Goal: Task Accomplishment & Management: Complete application form

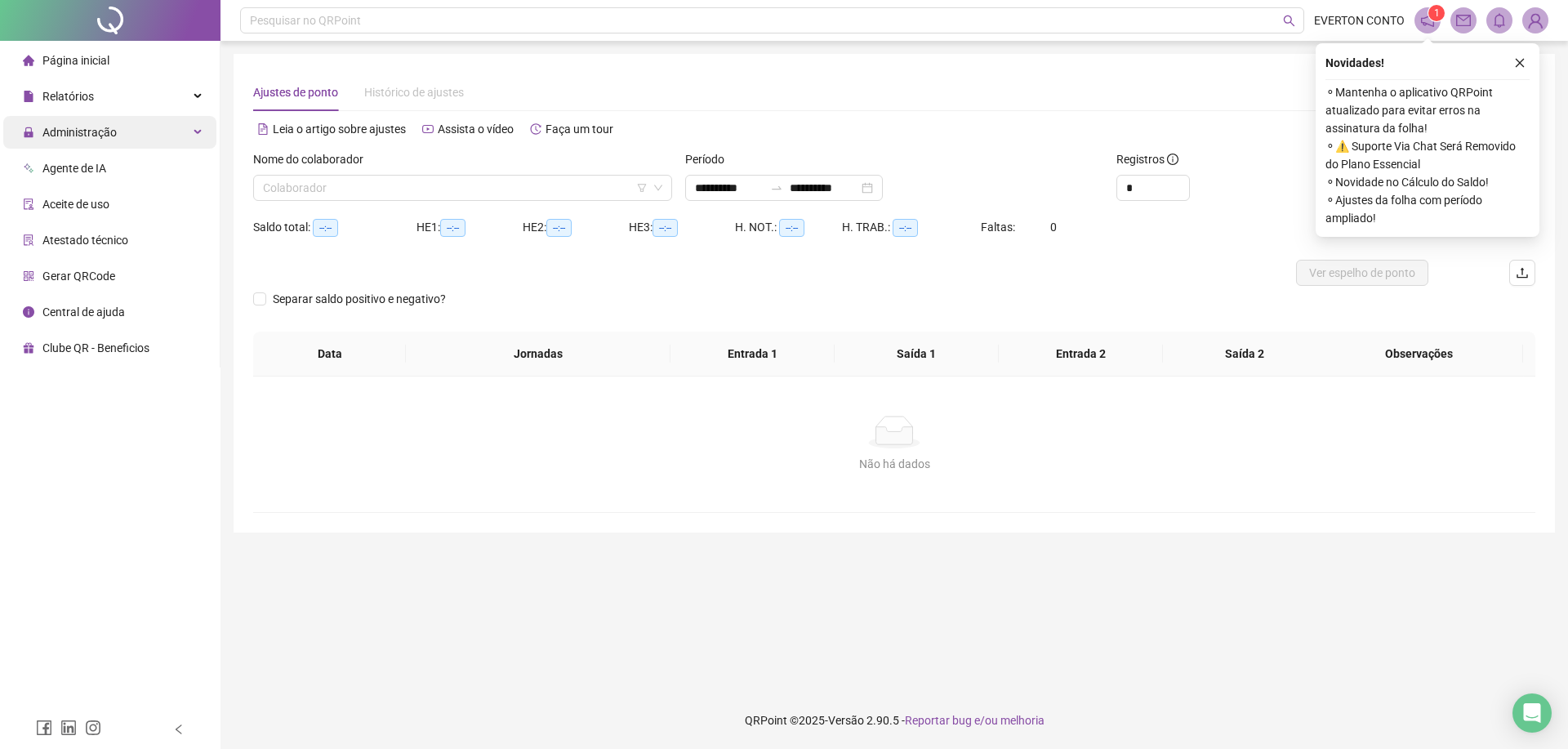
click at [161, 130] on div "Administração" at bounding box center [110, 132] width 213 height 32
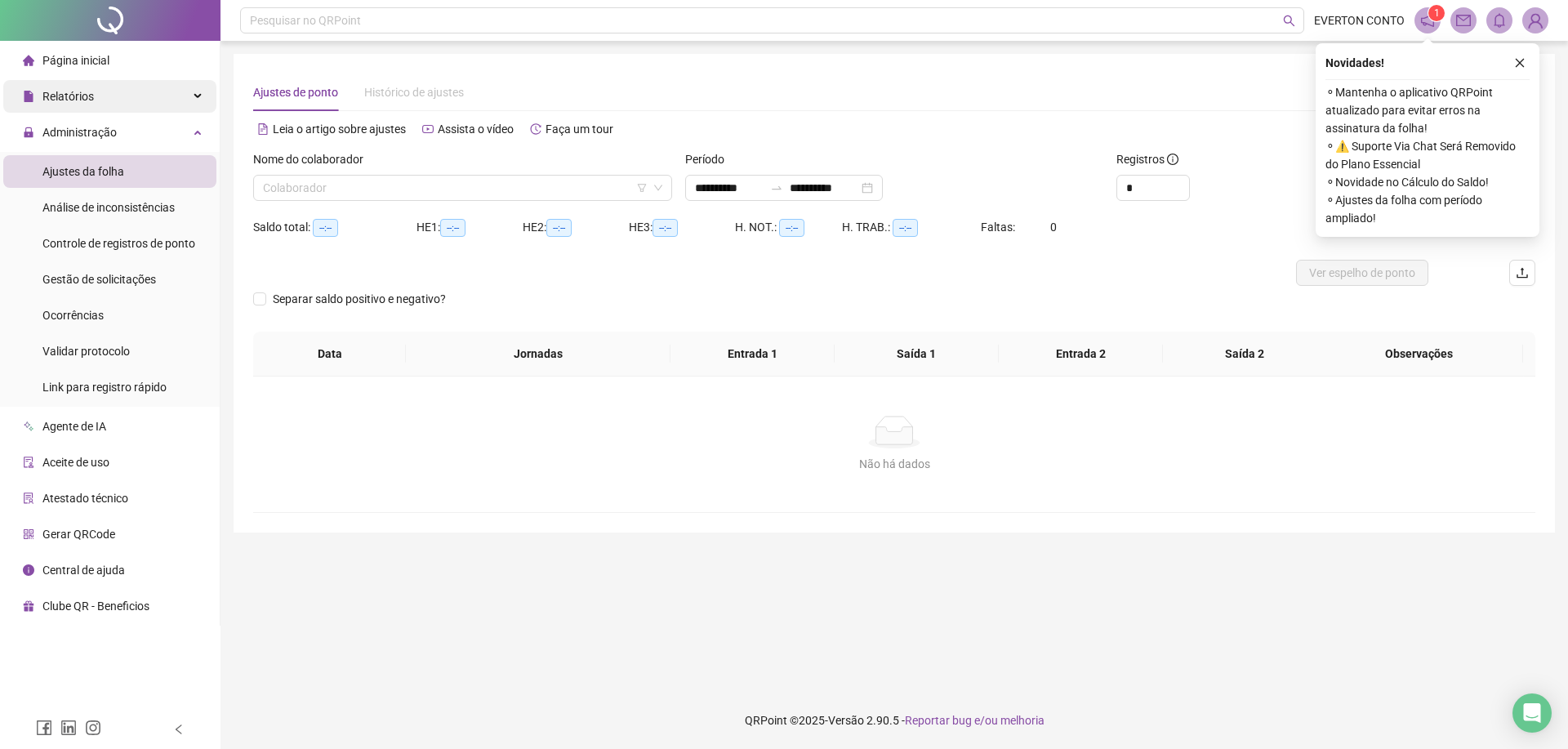
click at [131, 101] on div "Relatórios" at bounding box center [110, 96] width 213 height 32
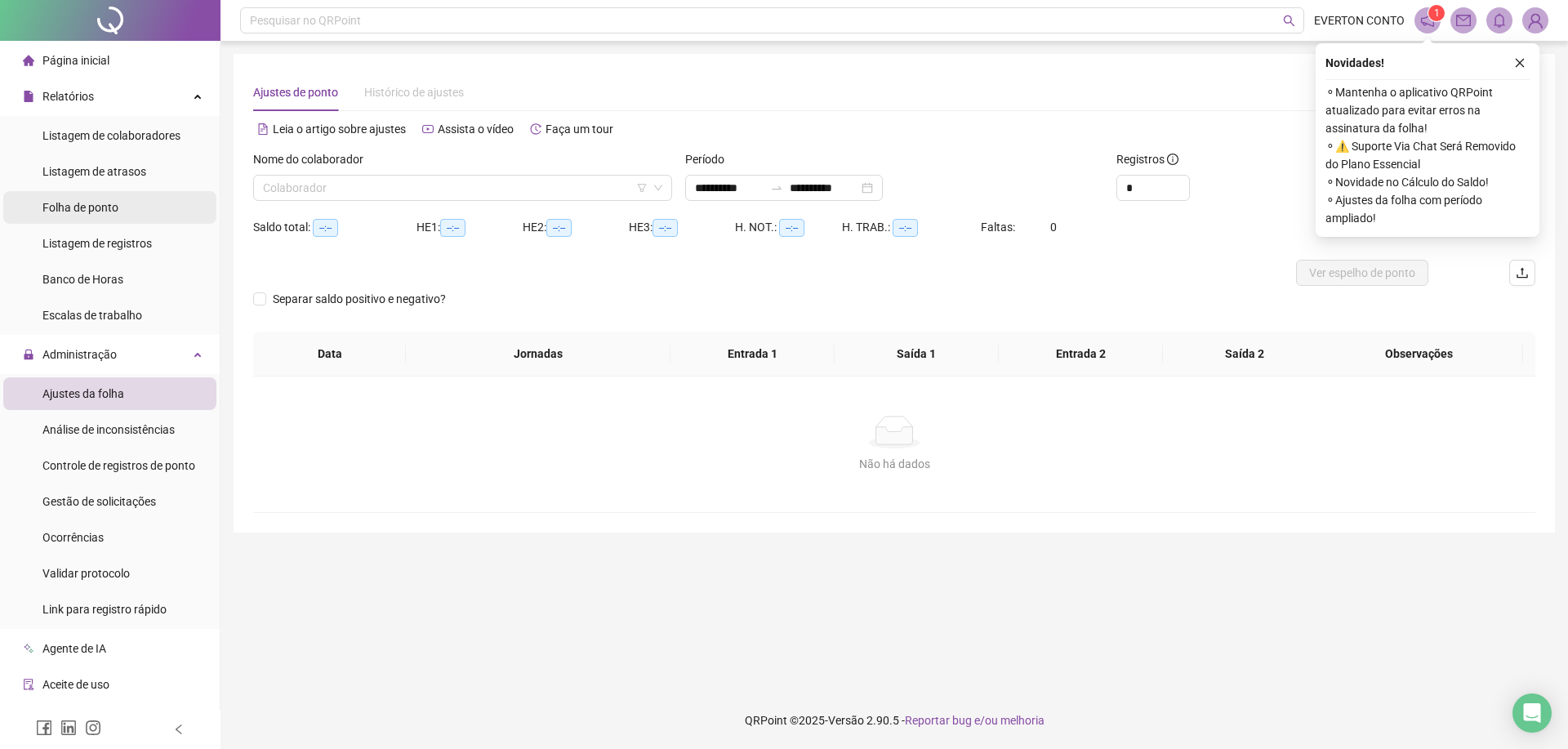
click at [117, 210] on span "Folha de ponto" at bounding box center [80, 207] width 76 height 13
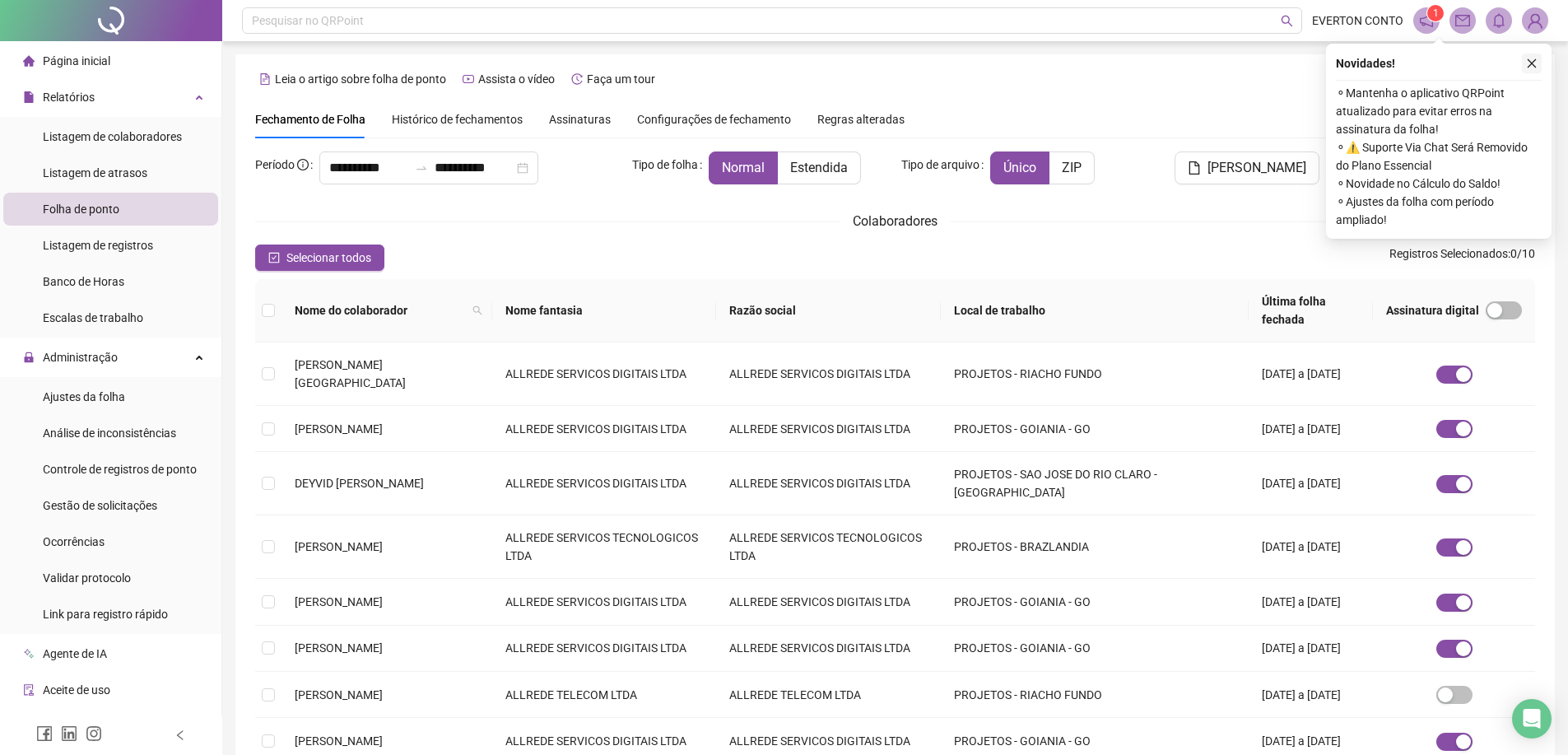
click at [1531, 62] on icon "close" at bounding box center [1532, 63] width 11 height 11
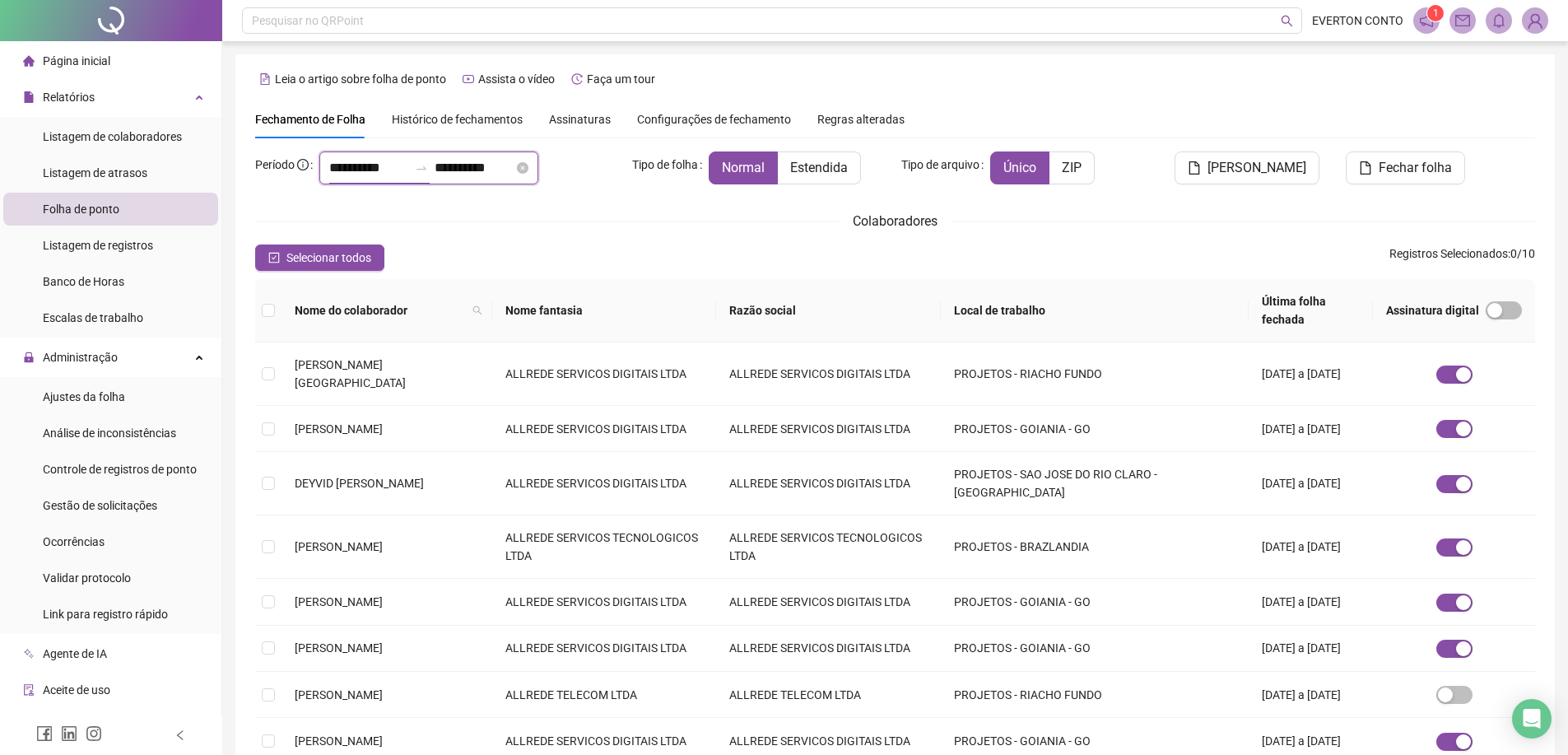
click at [359, 174] on input "**********" at bounding box center [368, 168] width 79 height 19
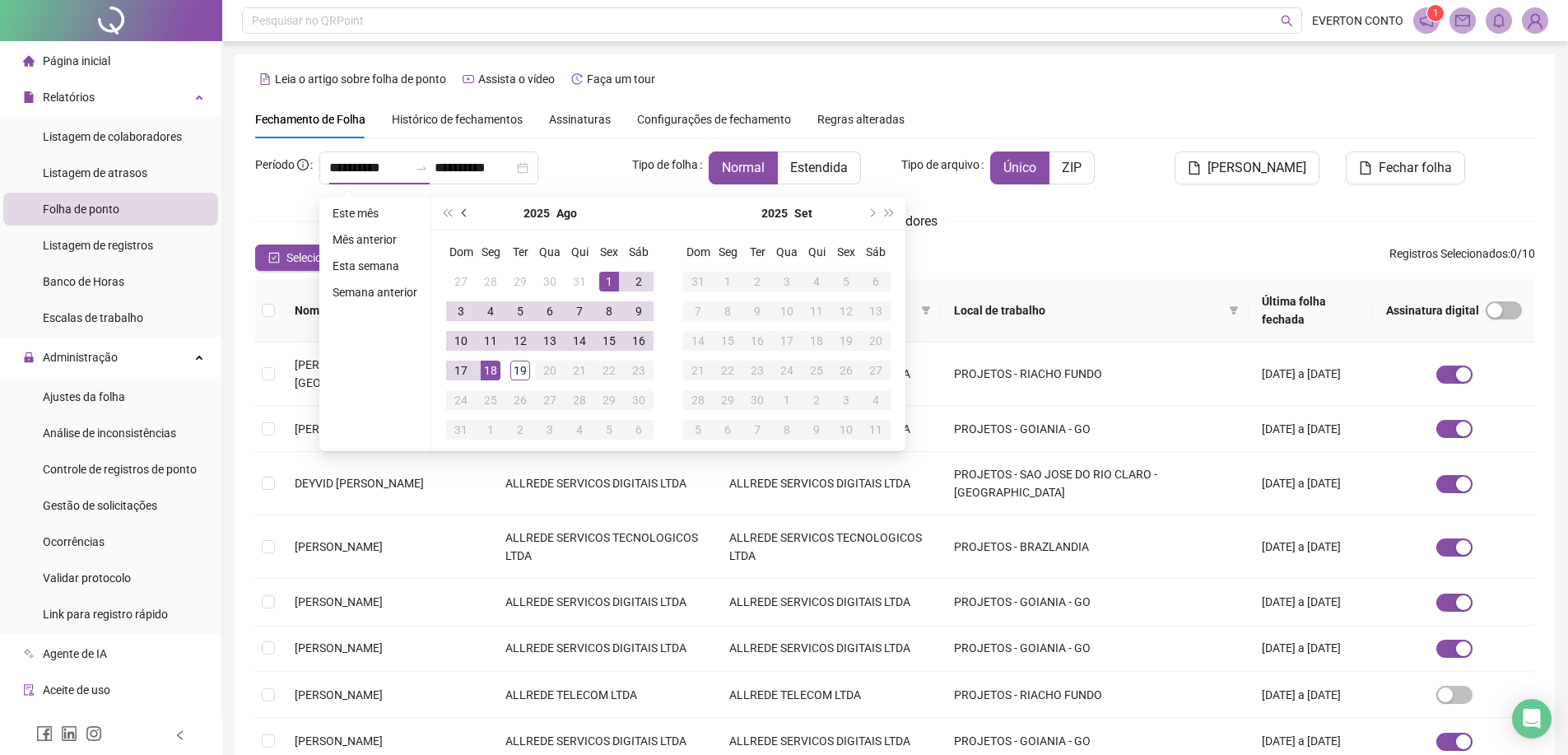
click at [462, 211] on span "prev-year" at bounding box center [465, 212] width 8 height 8
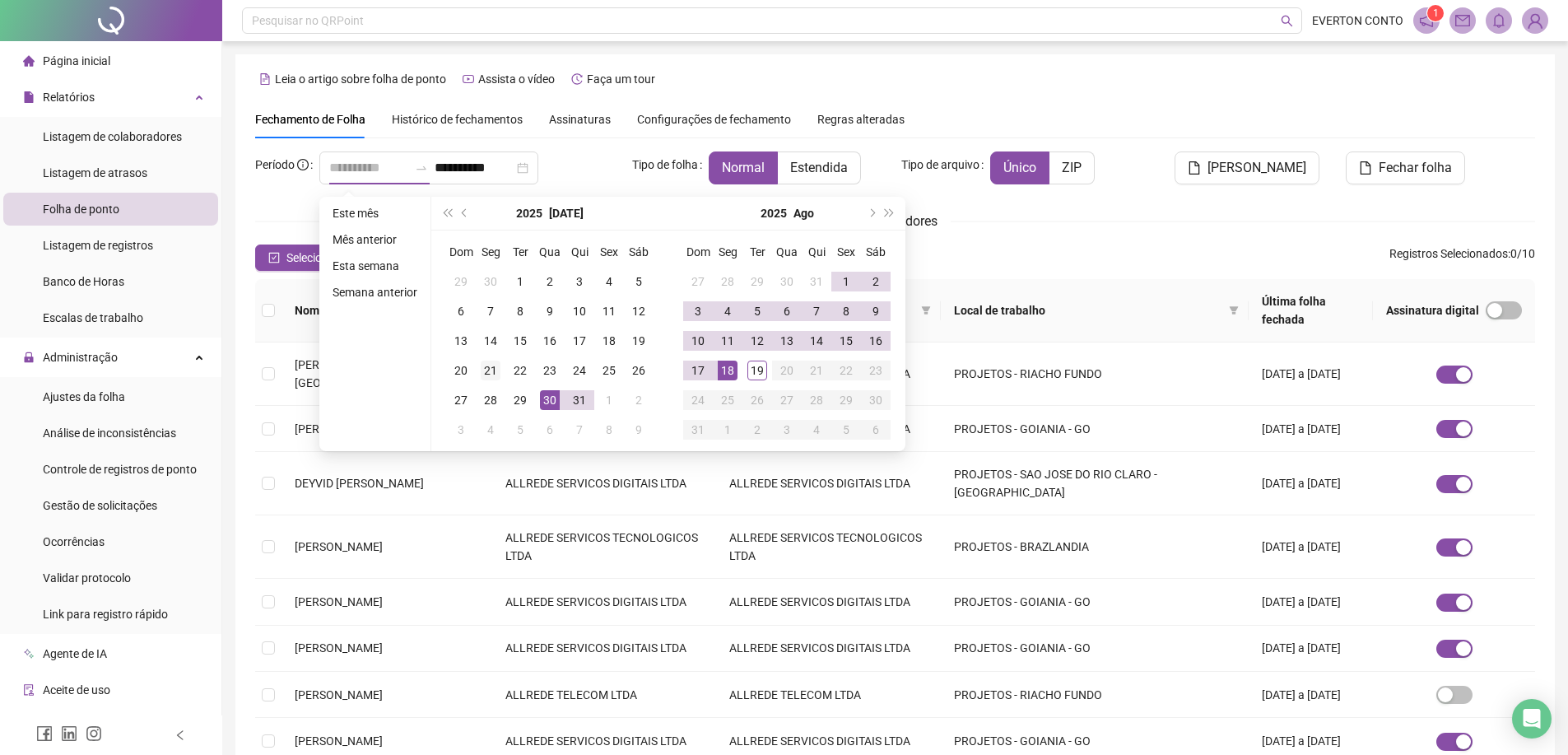
type input "**********"
click at [487, 371] on div "21" at bounding box center [491, 370] width 19 height 19
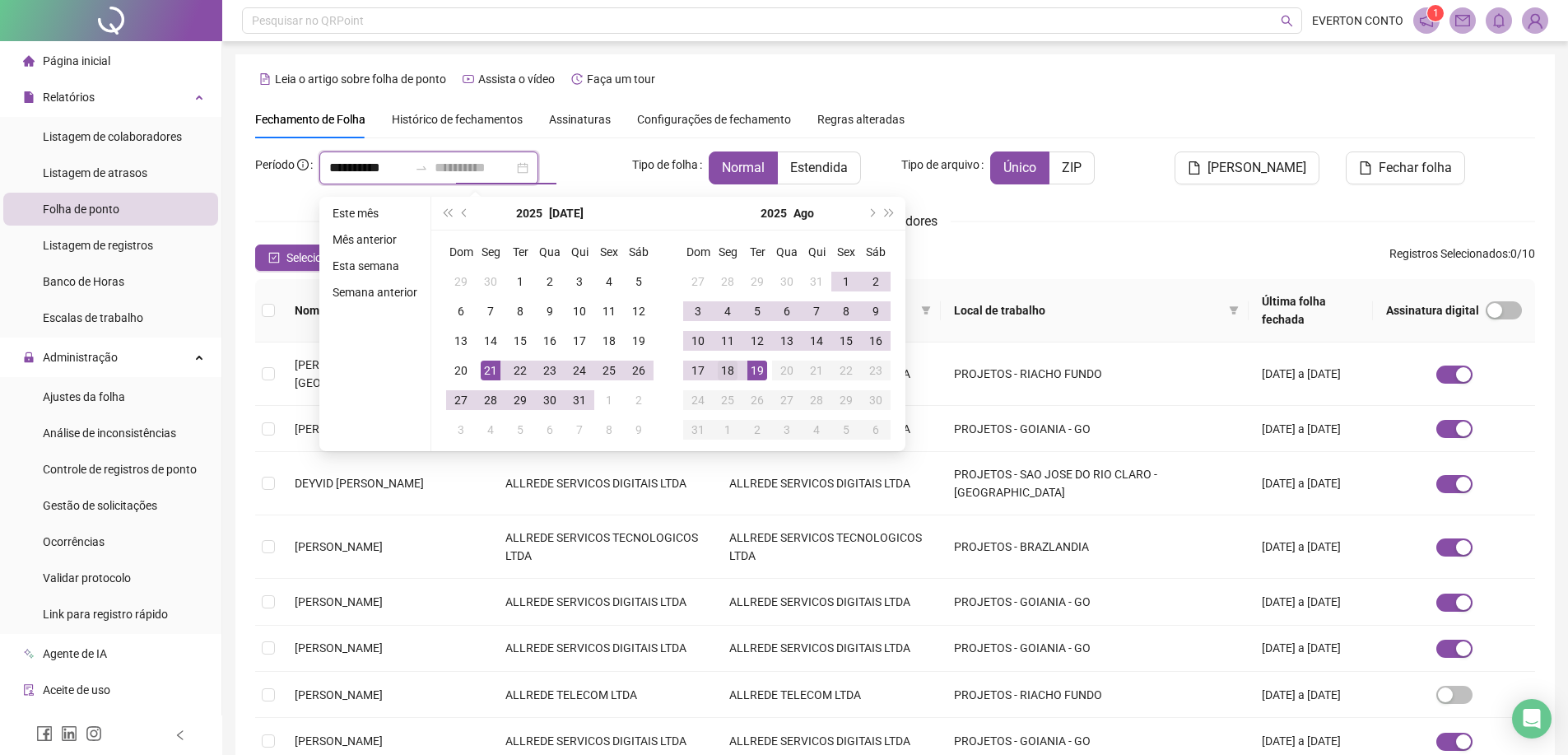
type input "**********"
click at [732, 373] on div "18" at bounding box center [728, 370] width 19 height 19
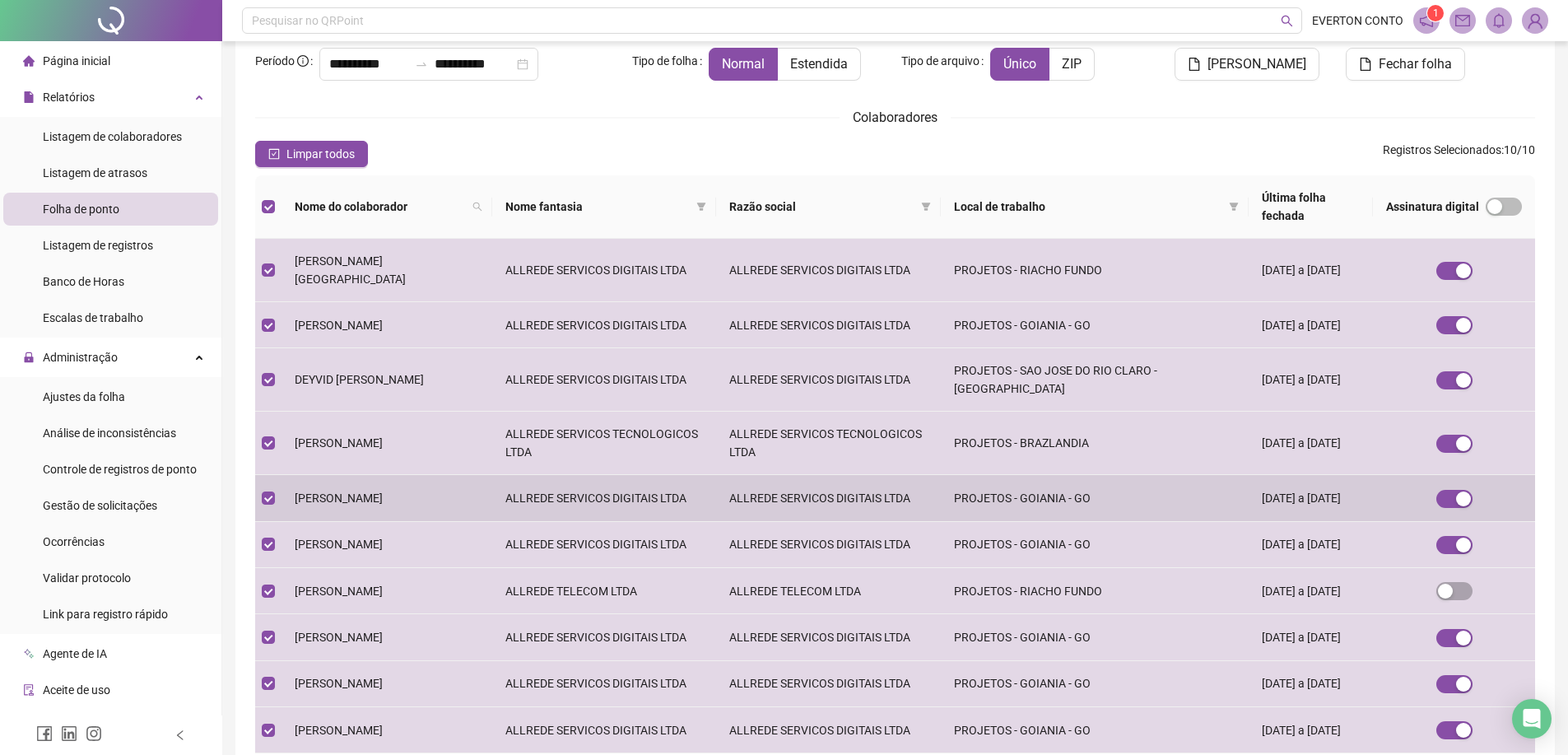
scroll to position [18, 0]
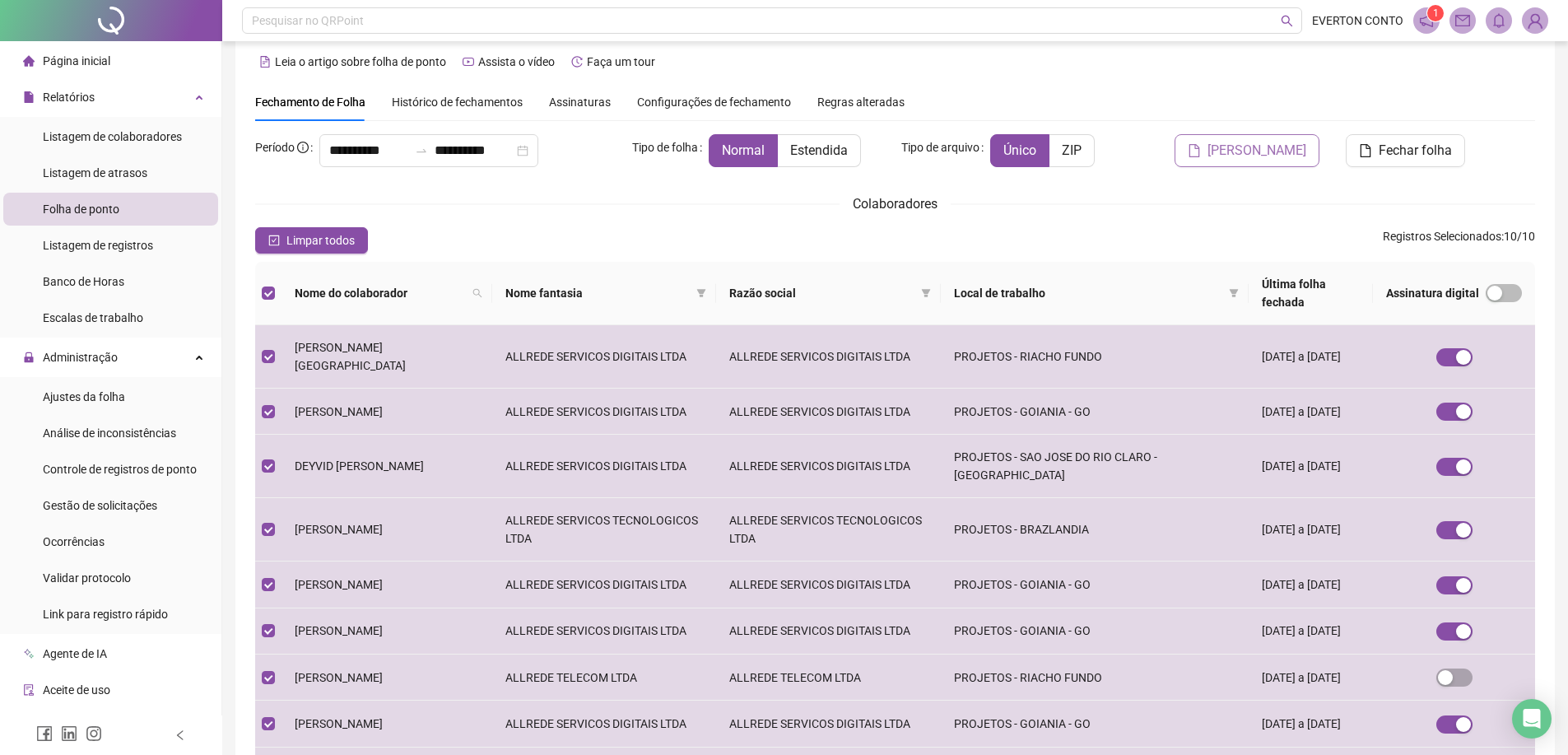
click at [1295, 156] on span "[PERSON_NAME]" at bounding box center [1258, 150] width 99 height 19
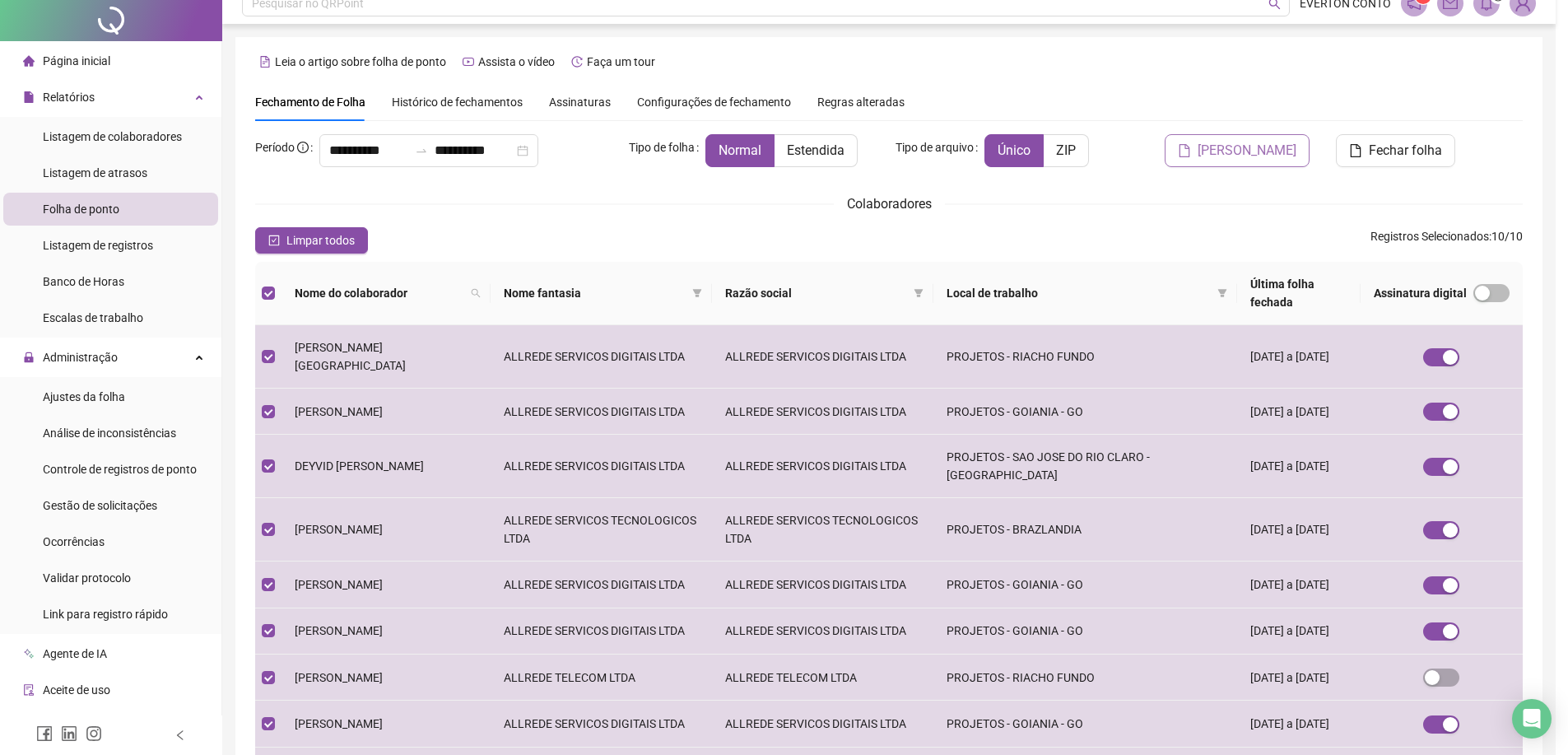
scroll to position [0, 0]
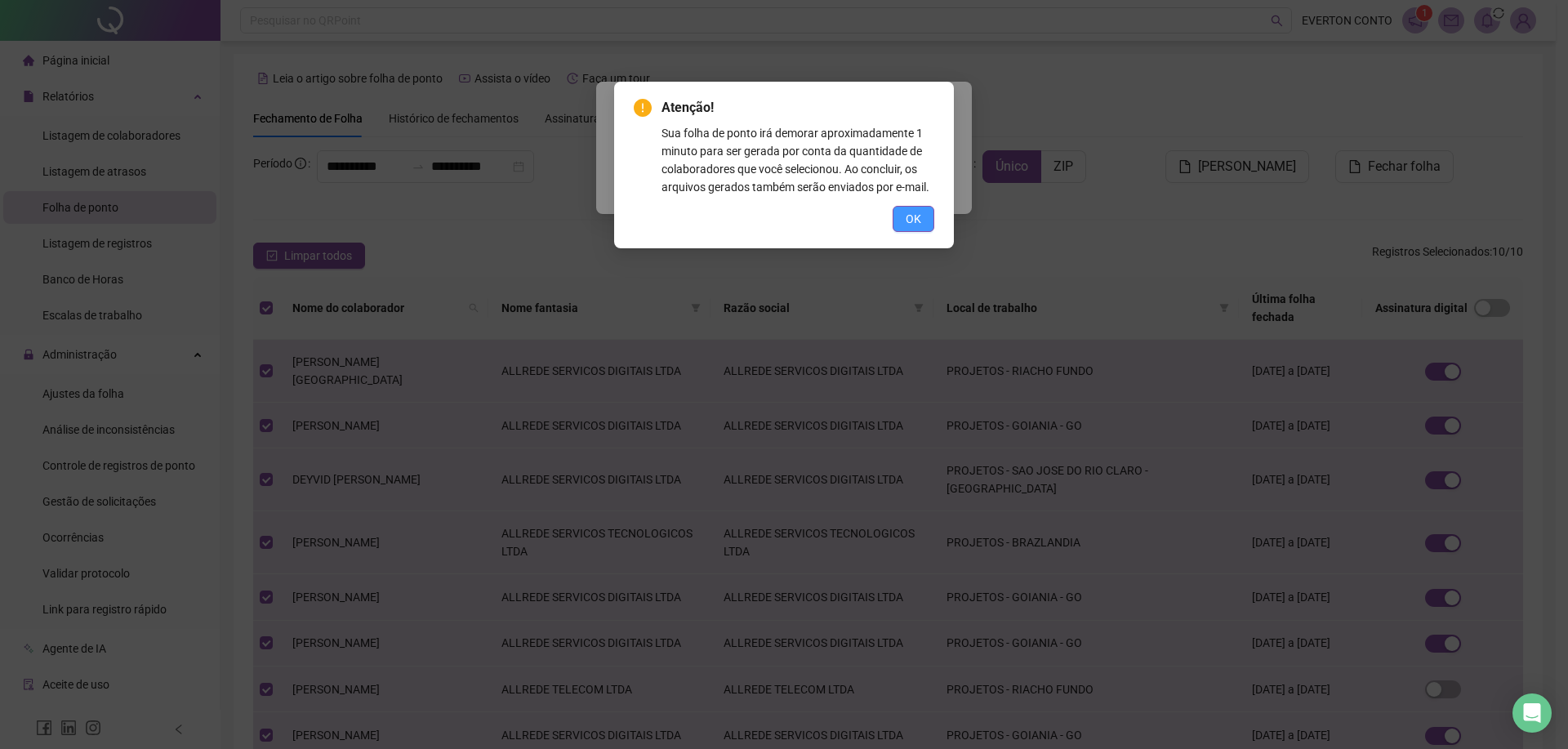
click at [920, 221] on span "OK" at bounding box center [913, 218] width 16 height 18
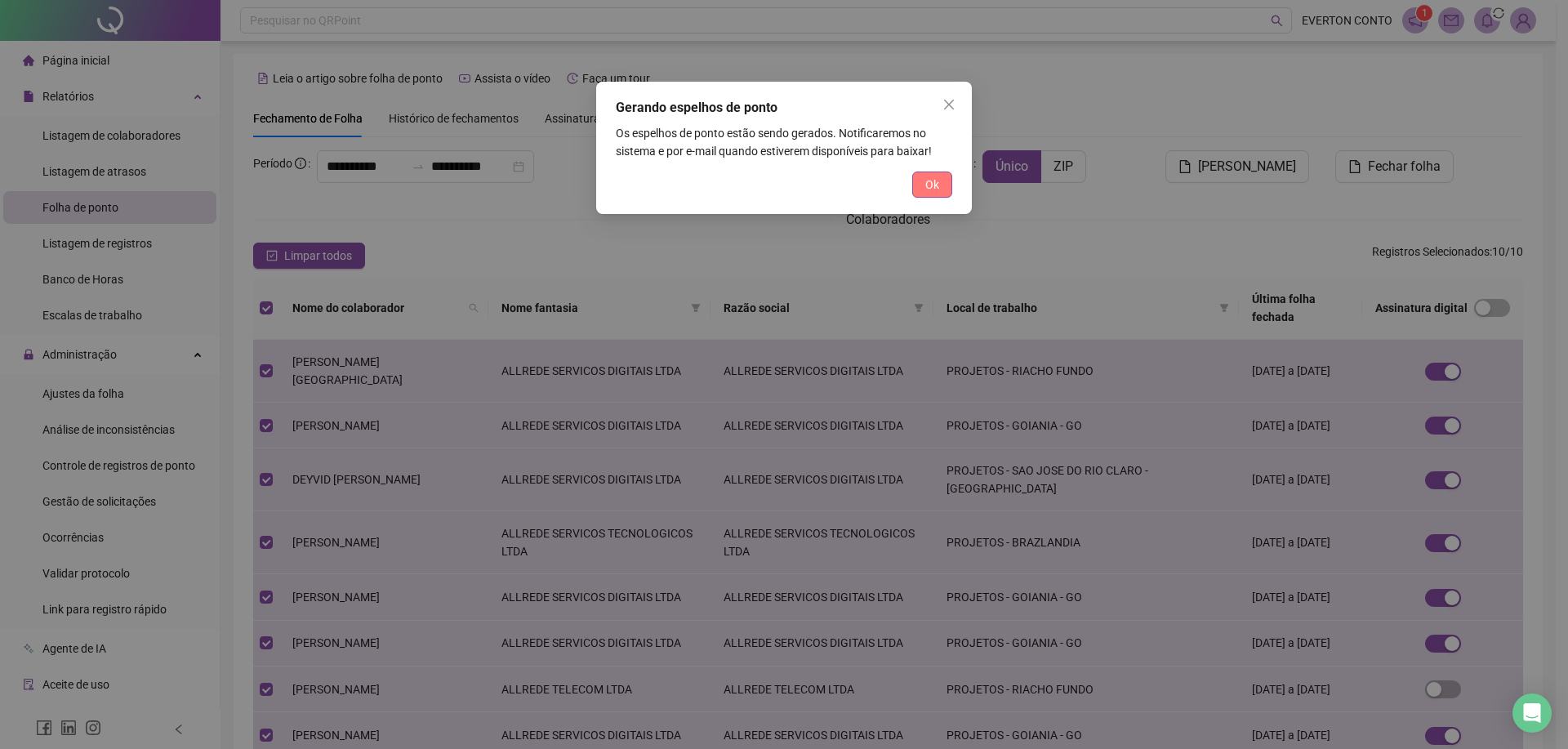
click at [939, 186] on span "Ok" at bounding box center [933, 184] width 14 height 18
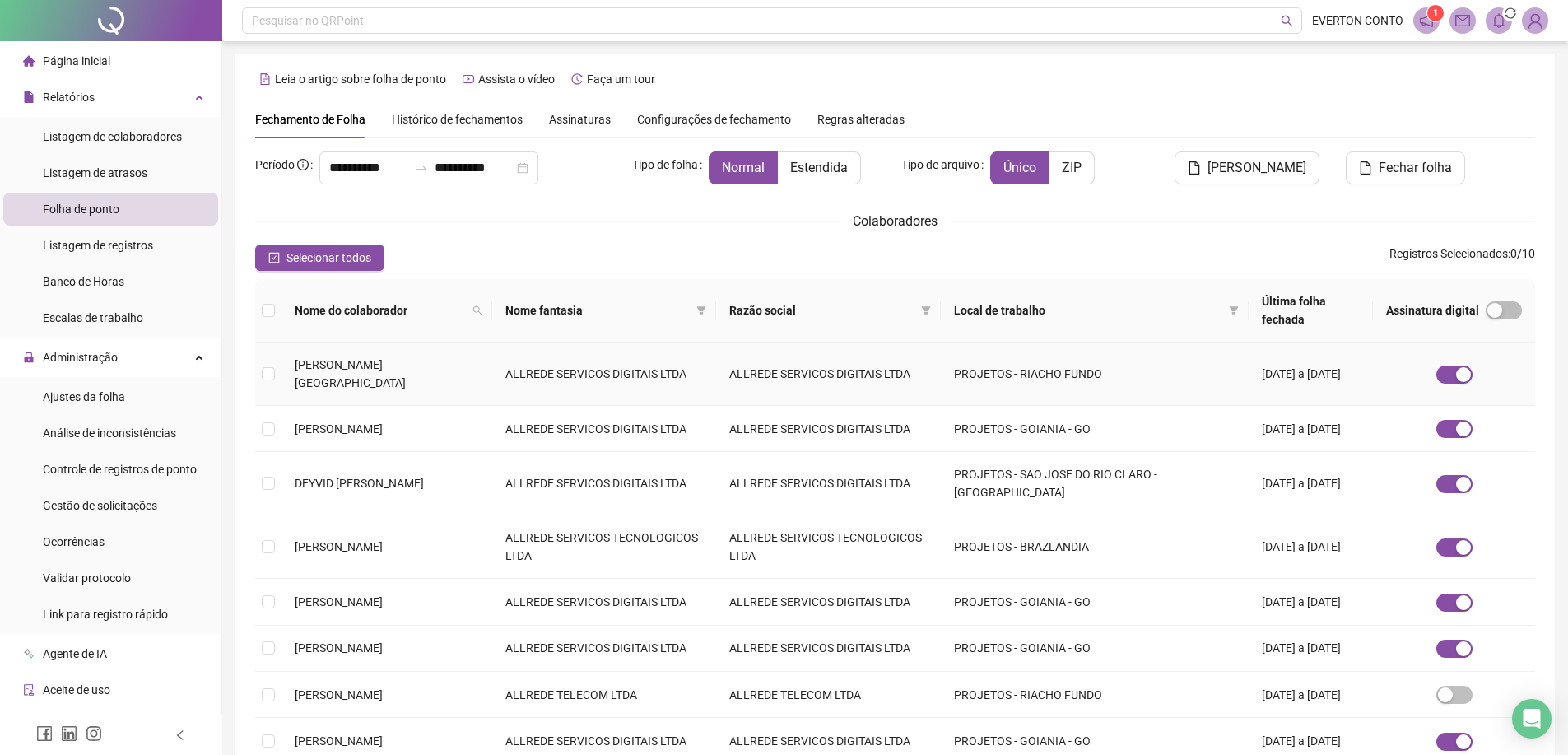
click at [261, 356] on td at bounding box center [269, 374] width 27 height 64
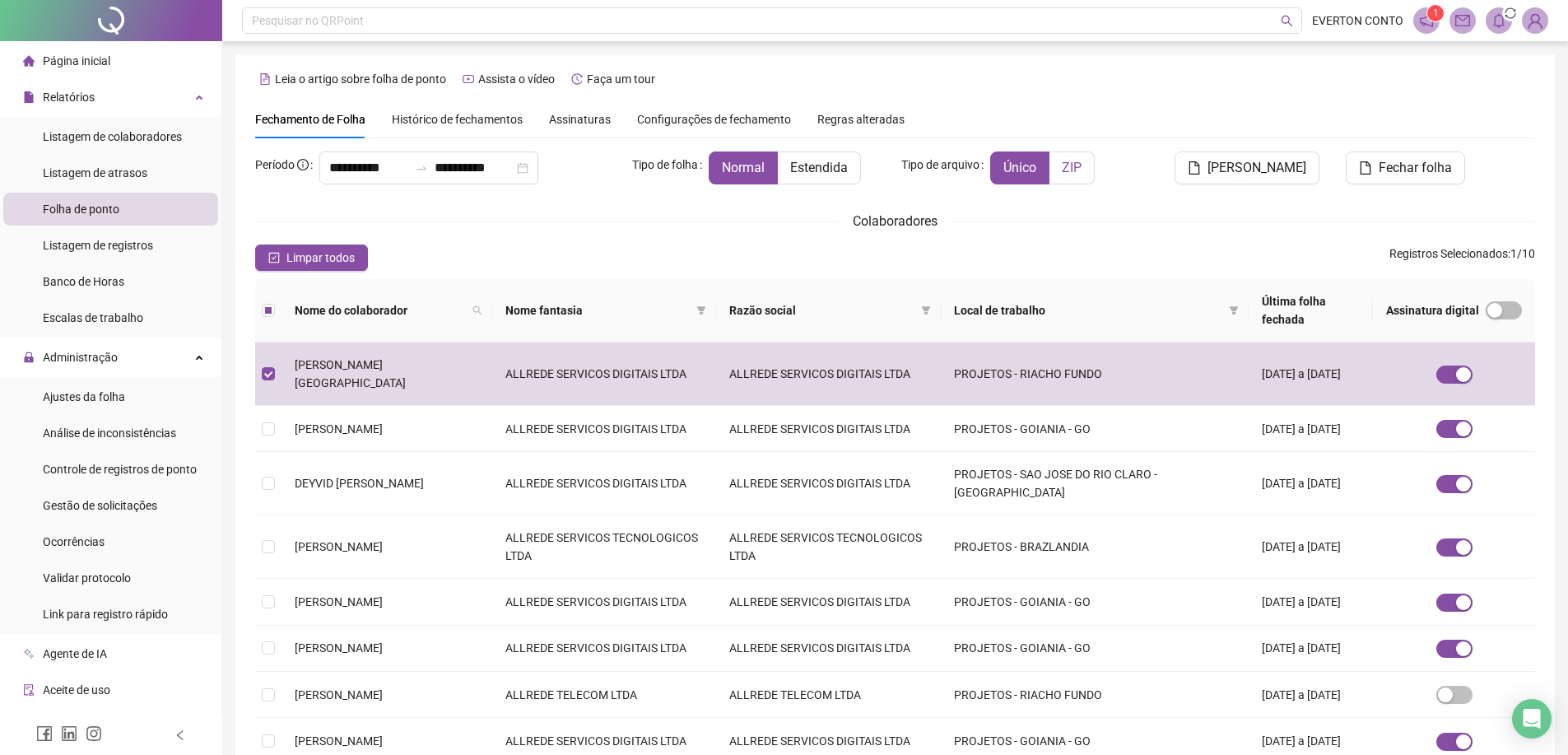
click at [1075, 176] on label "ZIP" at bounding box center [1072, 167] width 45 height 33
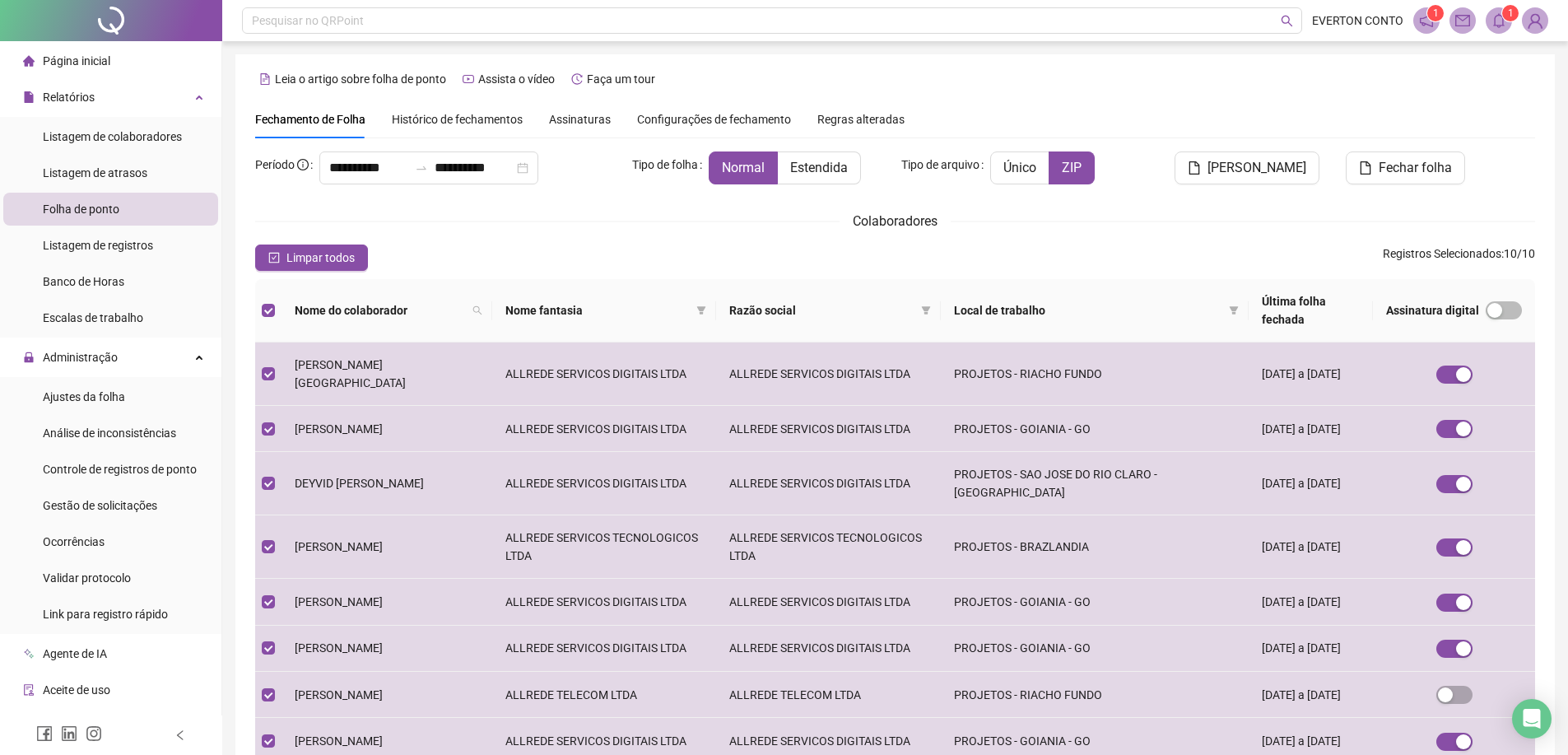
click at [1495, 21] on icon "bell" at bounding box center [1499, 20] width 11 height 15
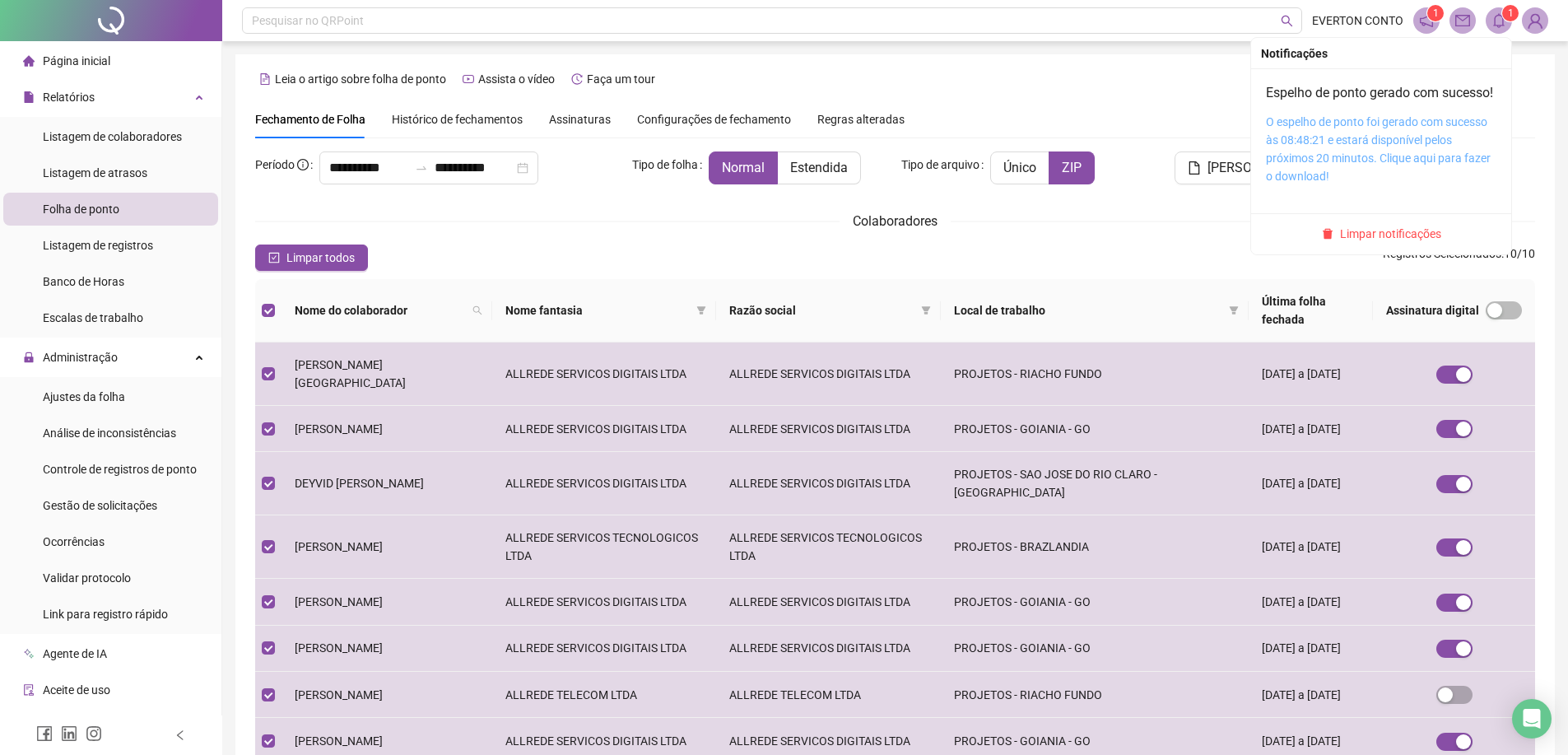
click at [1353, 154] on link "O espelho de ponto foi gerado com sucesso às 08:48:21 e estará disponível pelos…" at bounding box center [1379, 149] width 225 height 67
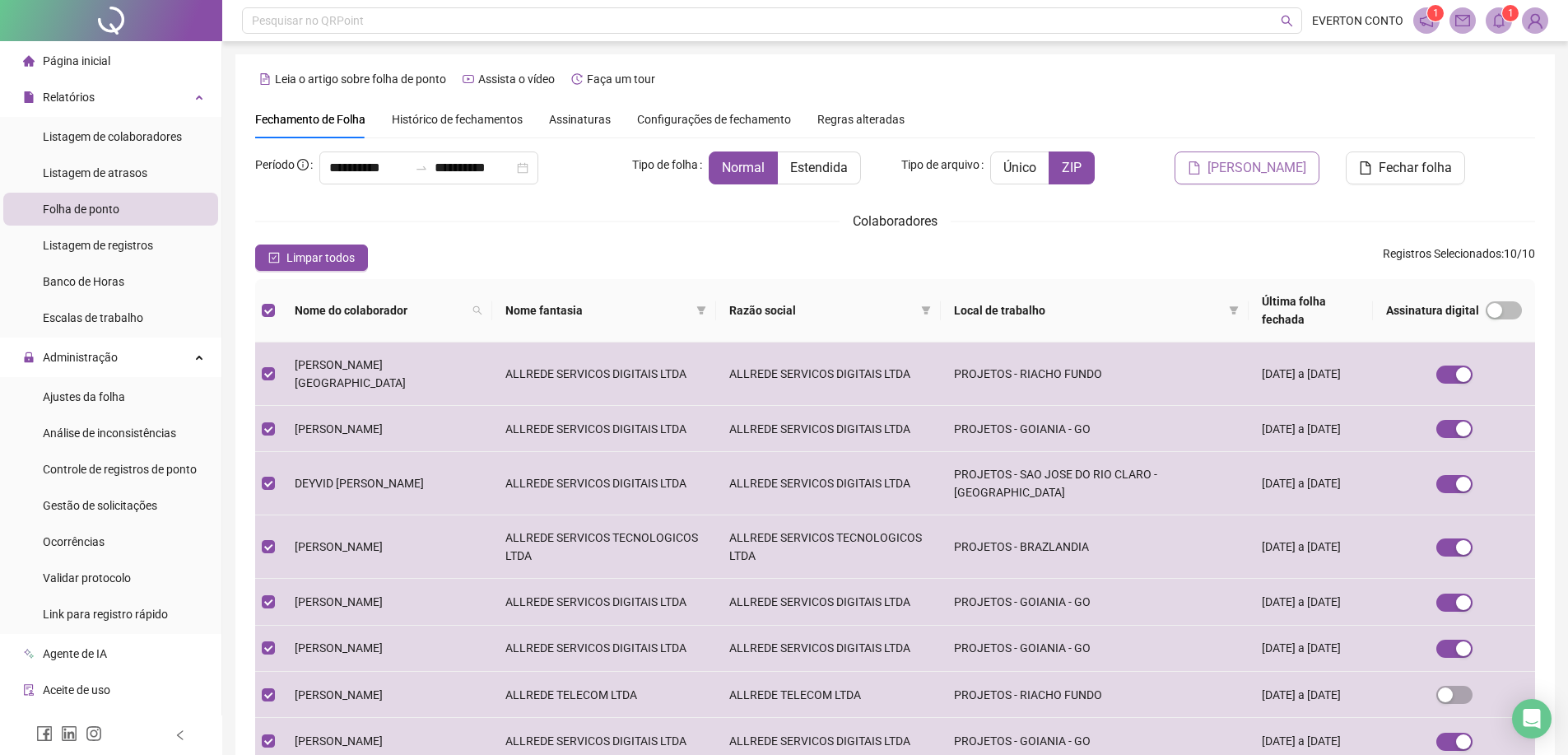
click at [1256, 169] on span "[PERSON_NAME]" at bounding box center [1258, 168] width 99 height 19
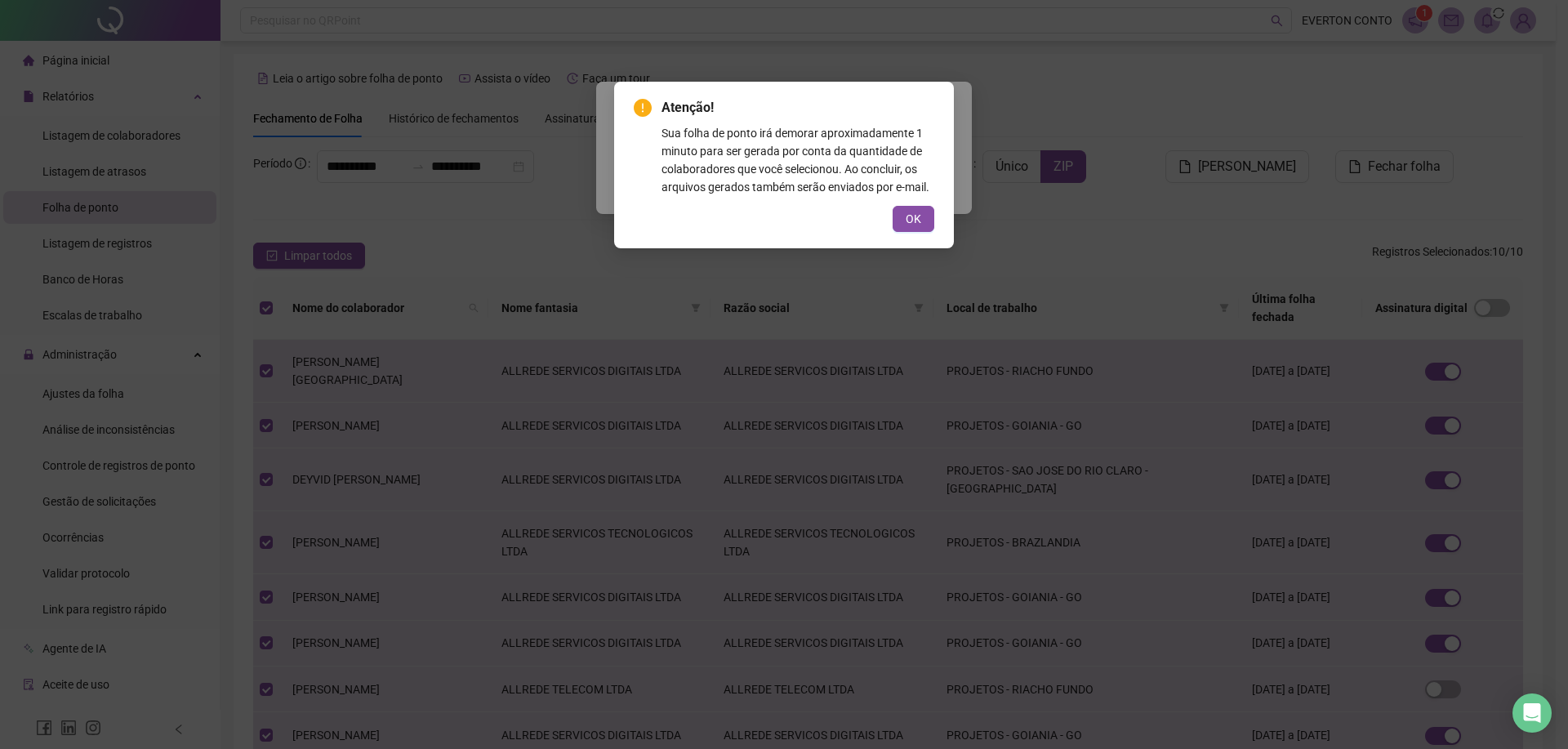
click at [927, 227] on button "OK" at bounding box center [913, 219] width 41 height 26
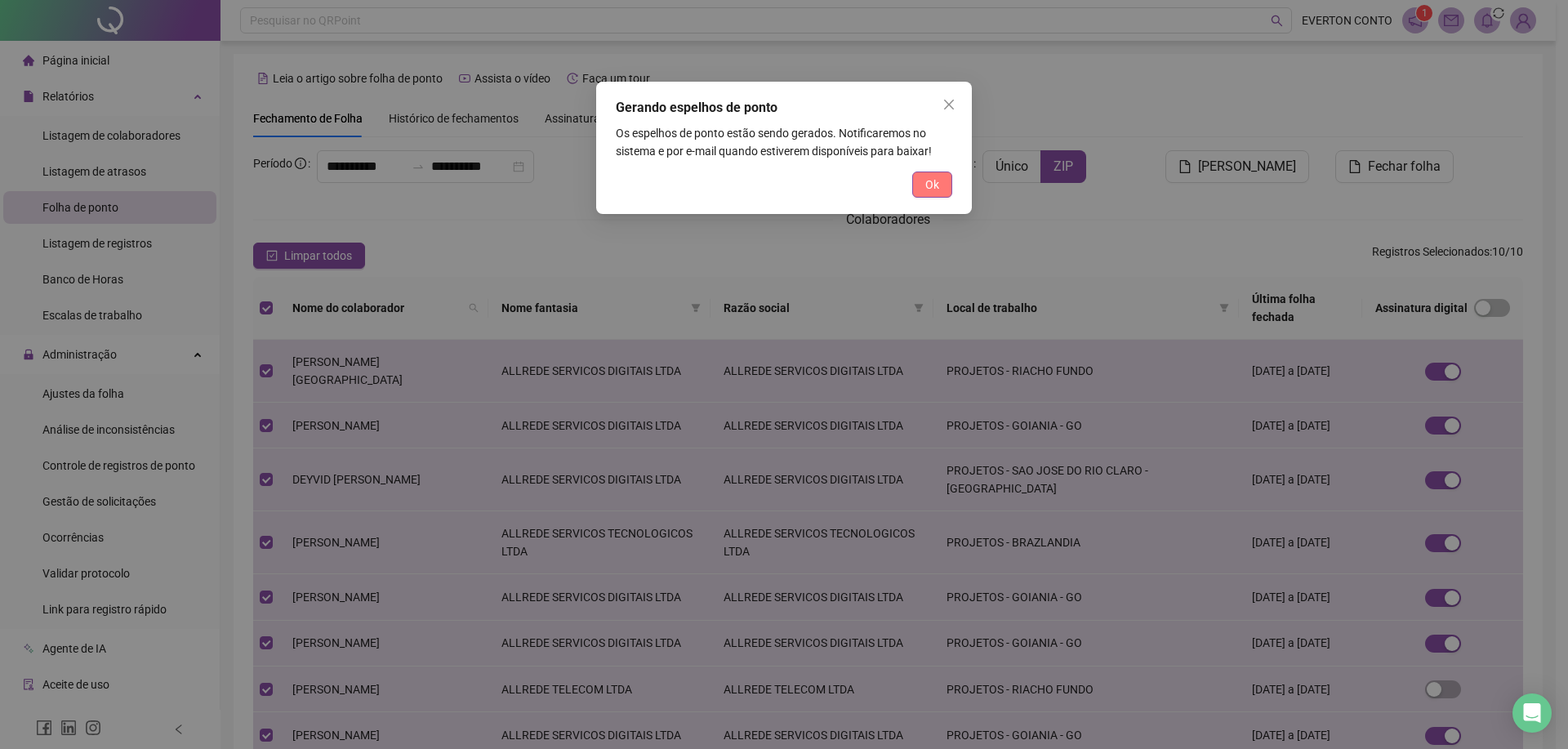
click at [927, 182] on span "Ok" at bounding box center [933, 184] width 14 height 18
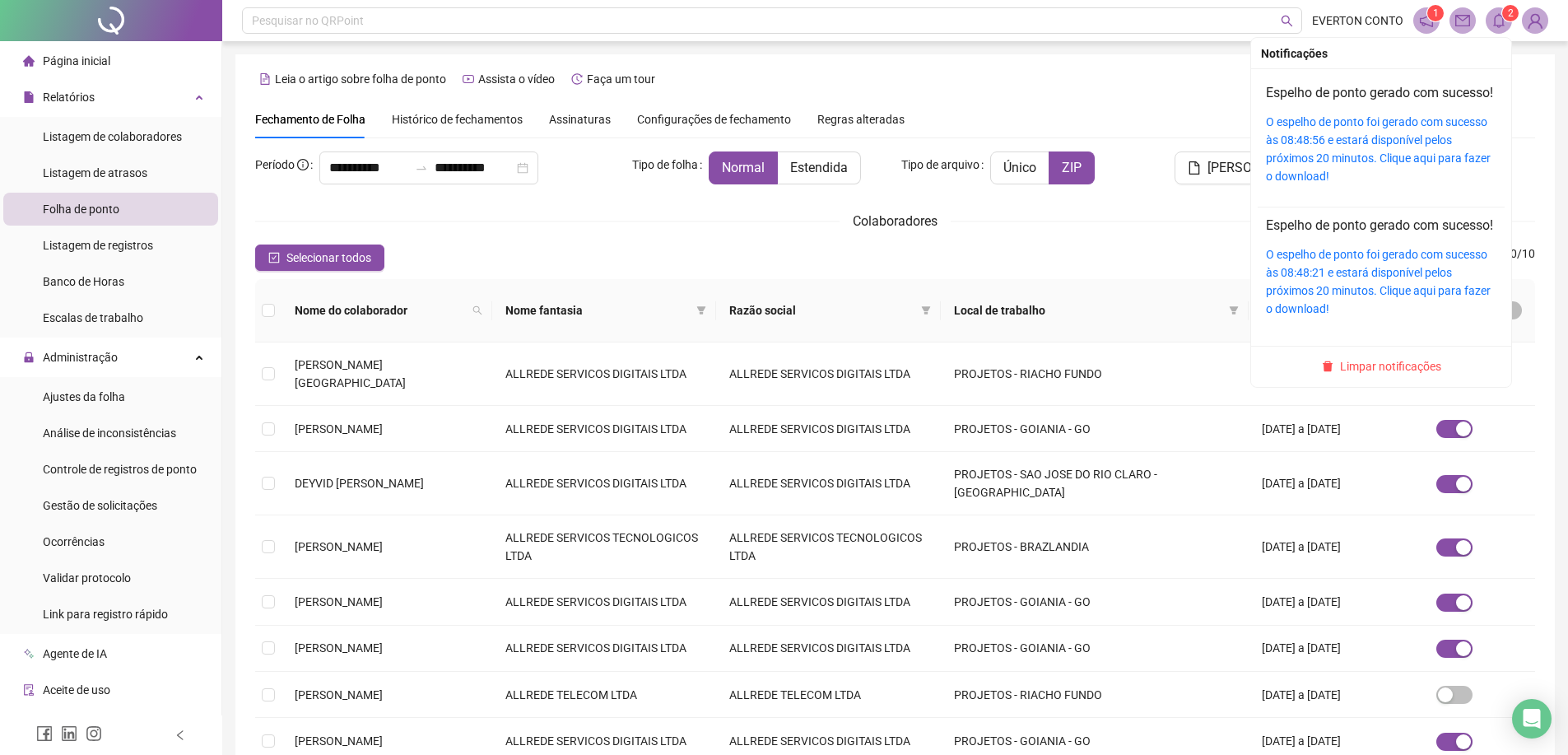
click at [1495, 13] on icon "bell" at bounding box center [1499, 20] width 15 height 15
click at [1366, 156] on link "O espelho de ponto foi gerado com sucesso às 08:48:56 e estará disponível pelos…" at bounding box center [1379, 149] width 225 height 67
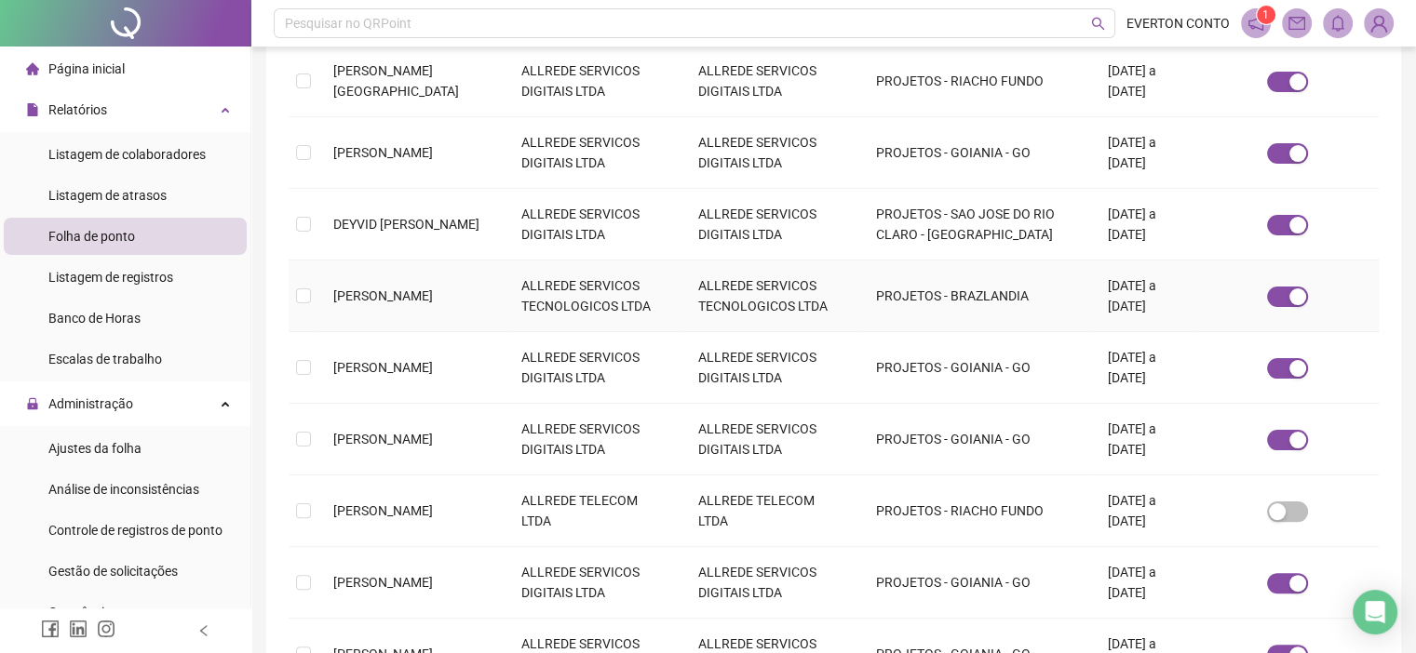
scroll to position [372, 0]
click at [137, 457] on div "Ajustes da folha" at bounding box center [94, 448] width 93 height 37
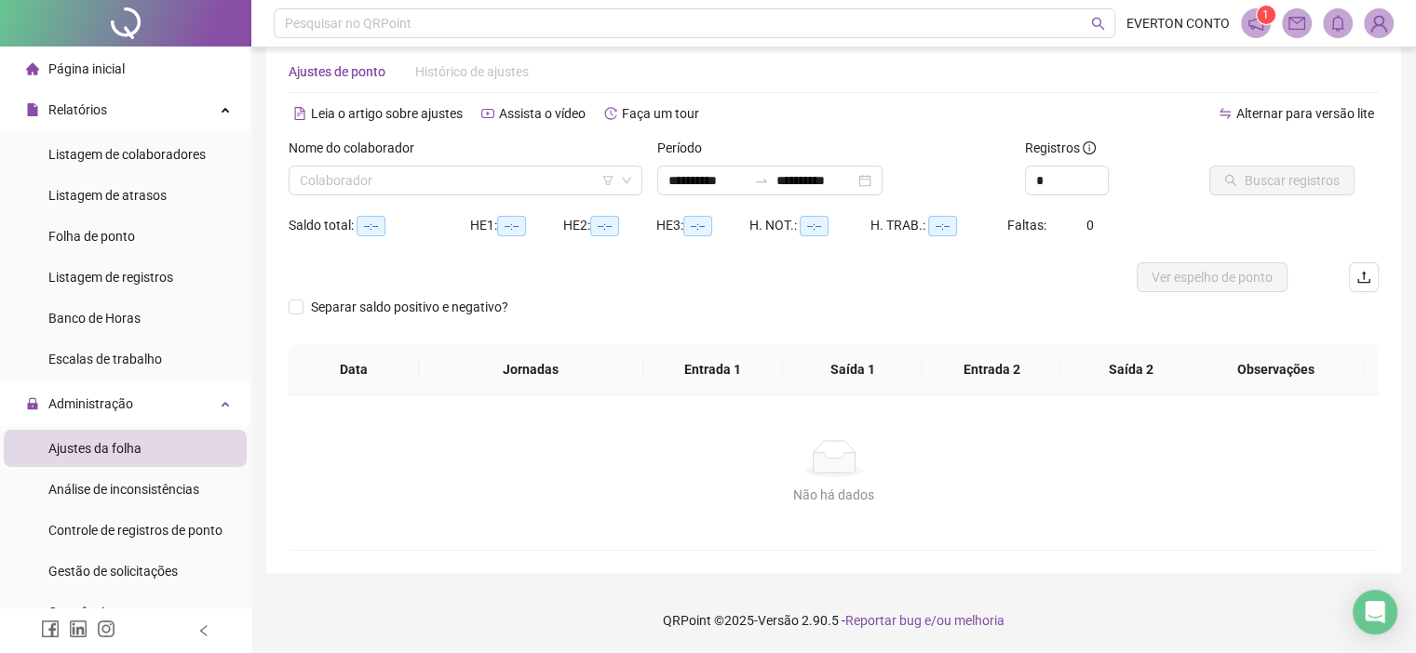
scroll to position [34, 0]
click at [546, 185] on input "search" at bounding box center [457, 181] width 315 height 28
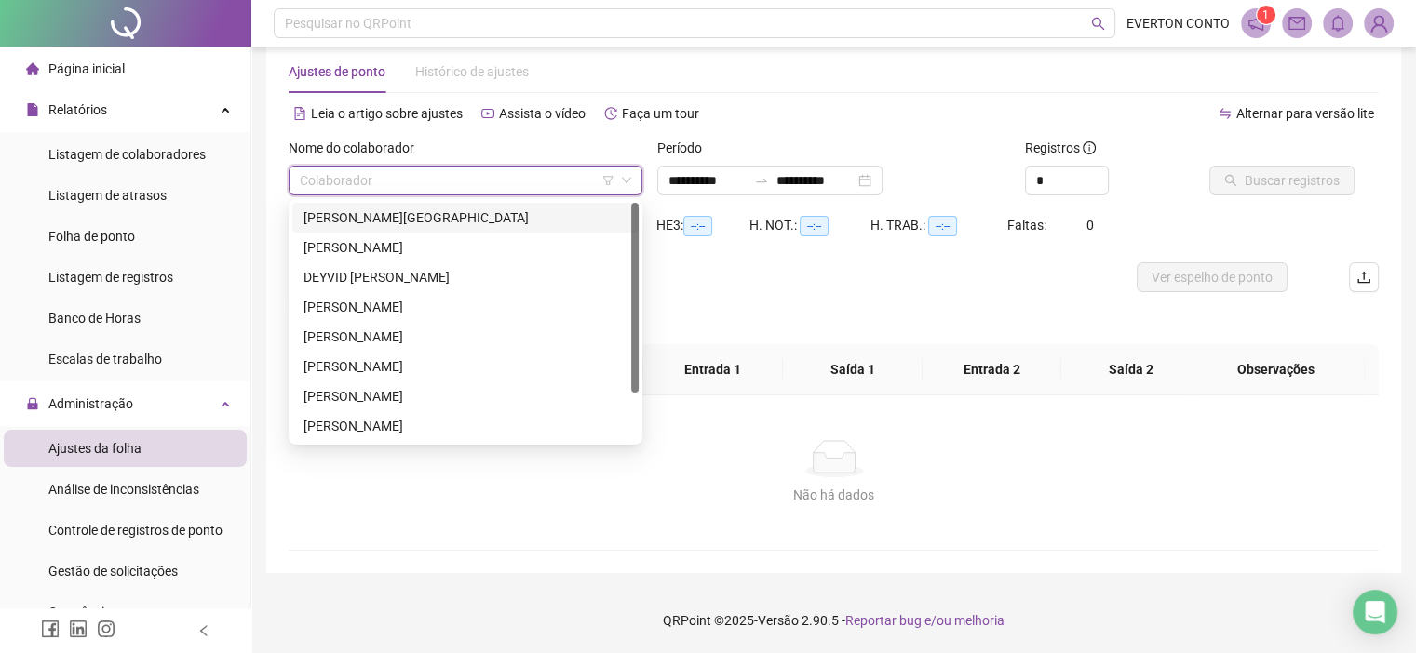
click at [408, 218] on div "[PERSON_NAME][GEOGRAPHIC_DATA]" at bounding box center [465, 218] width 324 height 20
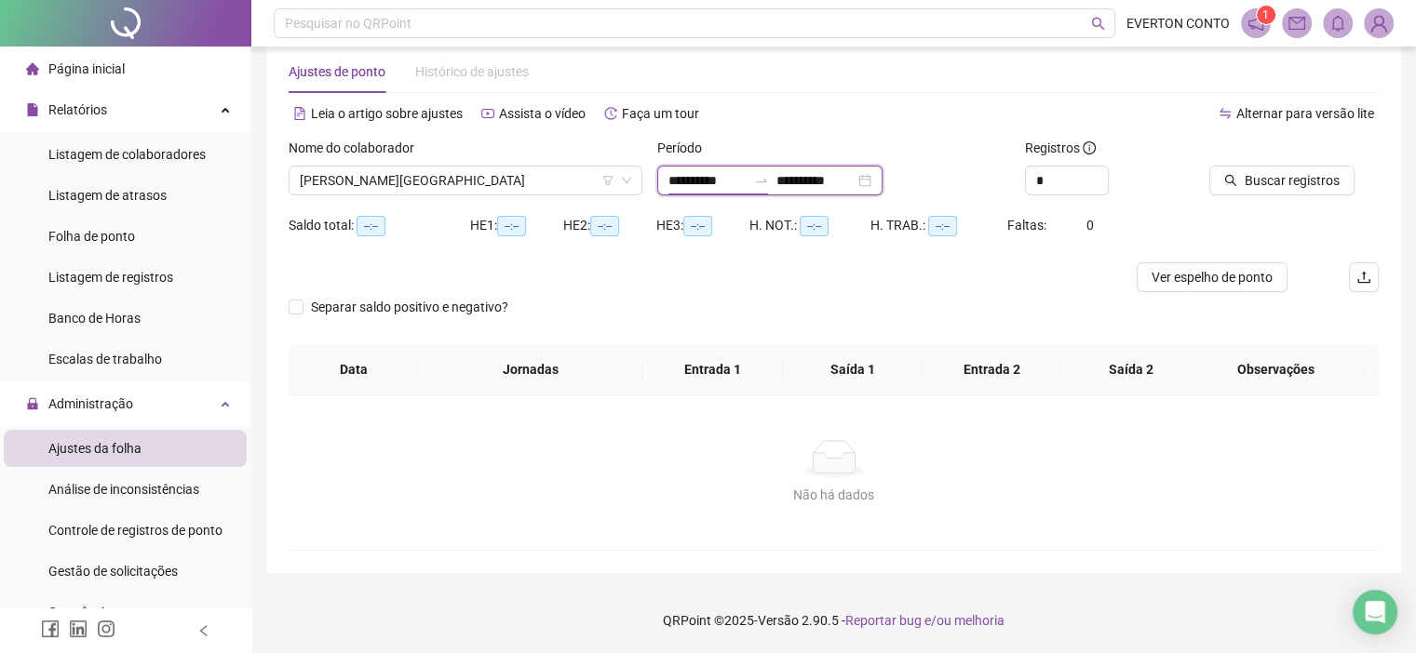
drag, startPoint x: 705, startPoint y: 173, endPoint x: 713, endPoint y: 184, distance: 14.0
click at [705, 174] on input "**********" at bounding box center [707, 180] width 78 height 20
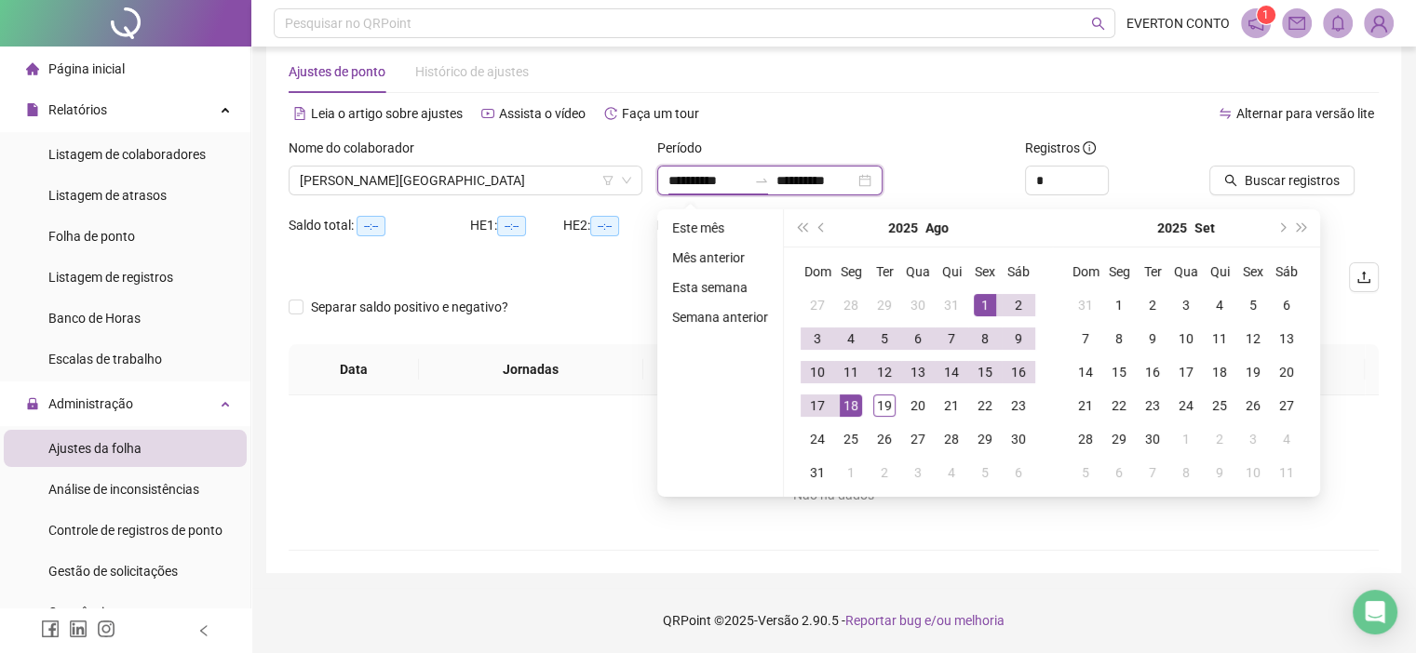
type input "**********"
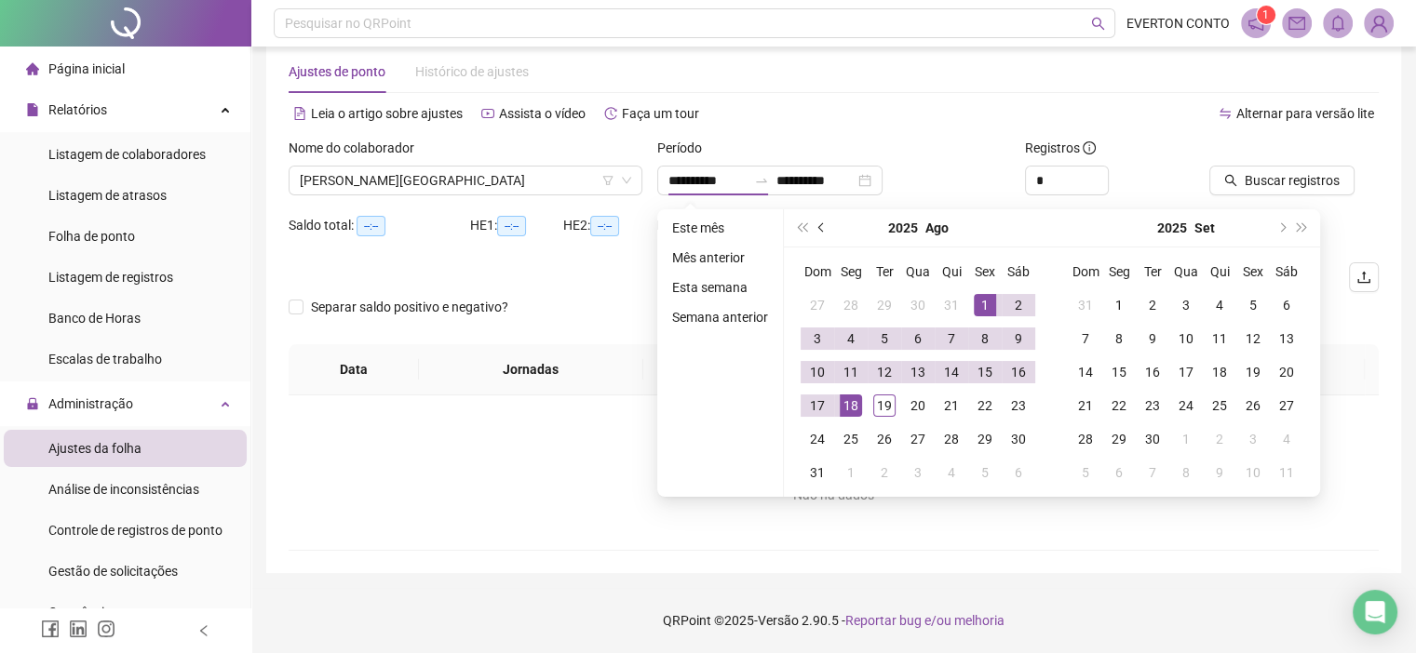
drag, startPoint x: 821, startPoint y: 226, endPoint x: 868, endPoint y: 271, distance: 64.5
click at [822, 226] on span "prev-year" at bounding box center [822, 227] width 9 height 9
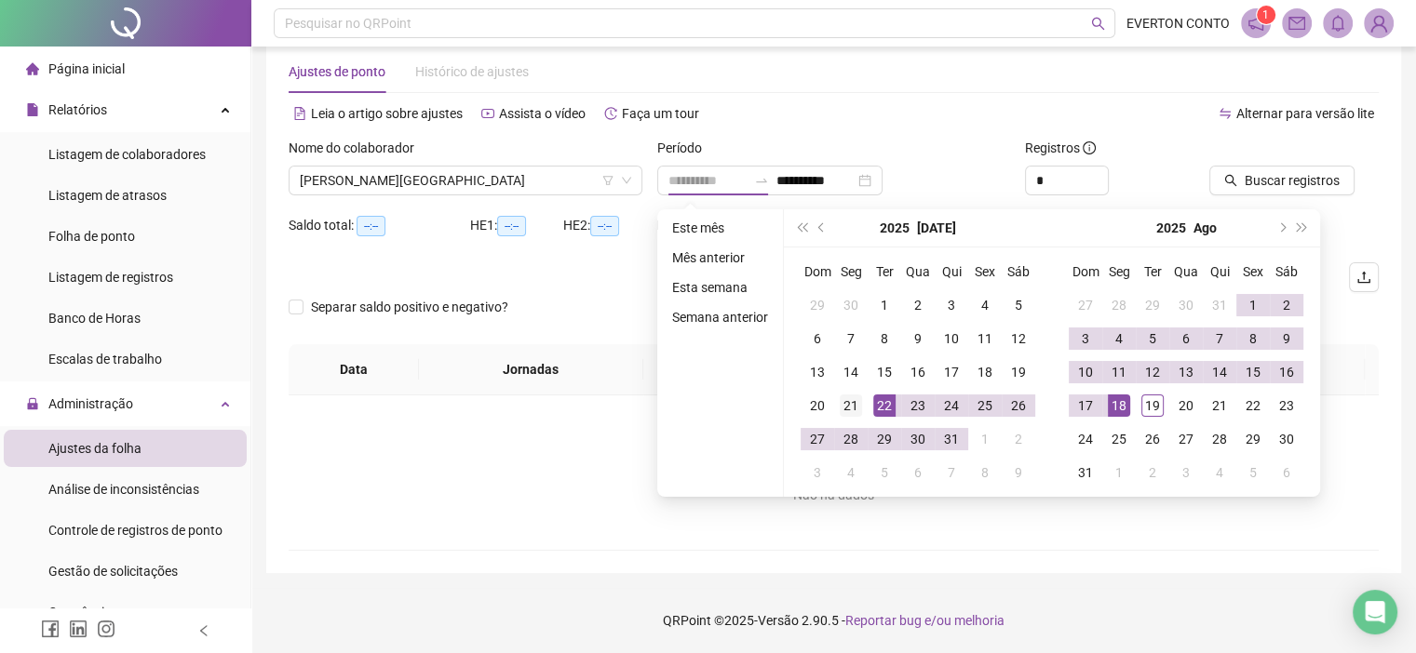
type input "**********"
click at [846, 407] on div "21" at bounding box center [851, 406] width 22 height 22
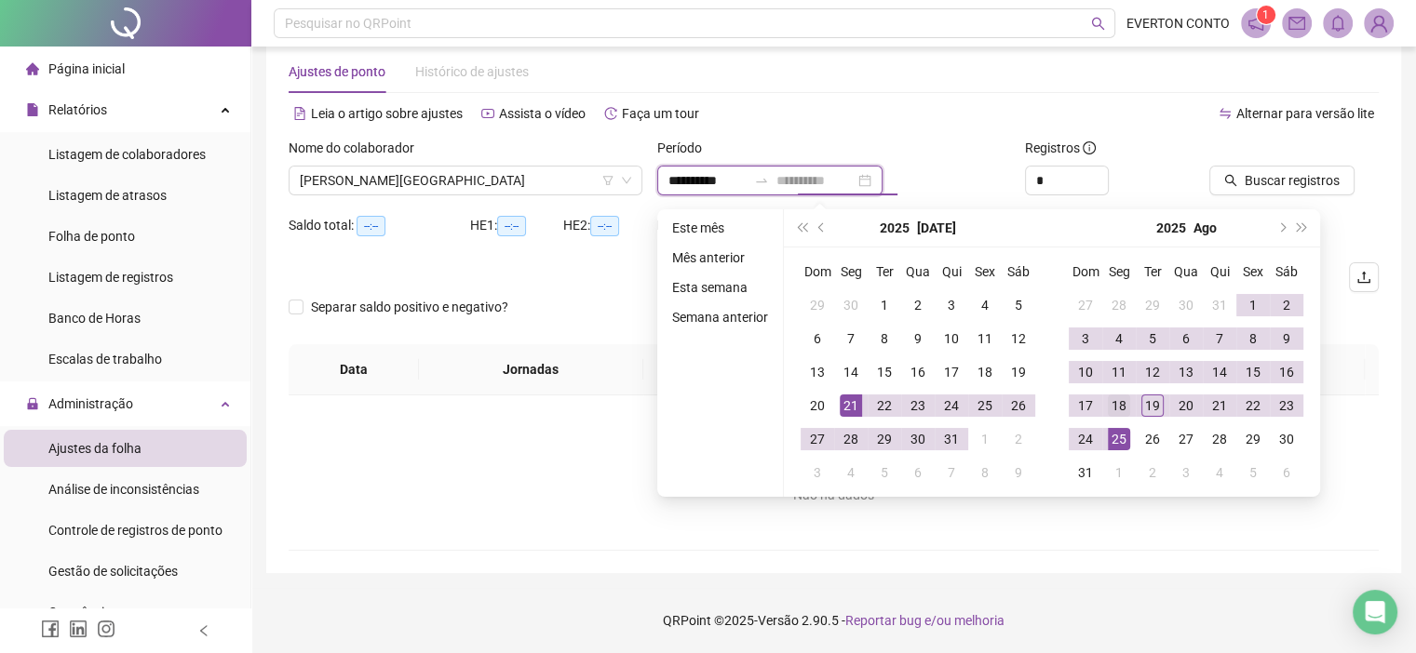
type input "**********"
click at [1115, 411] on div "18" at bounding box center [1119, 406] width 22 height 22
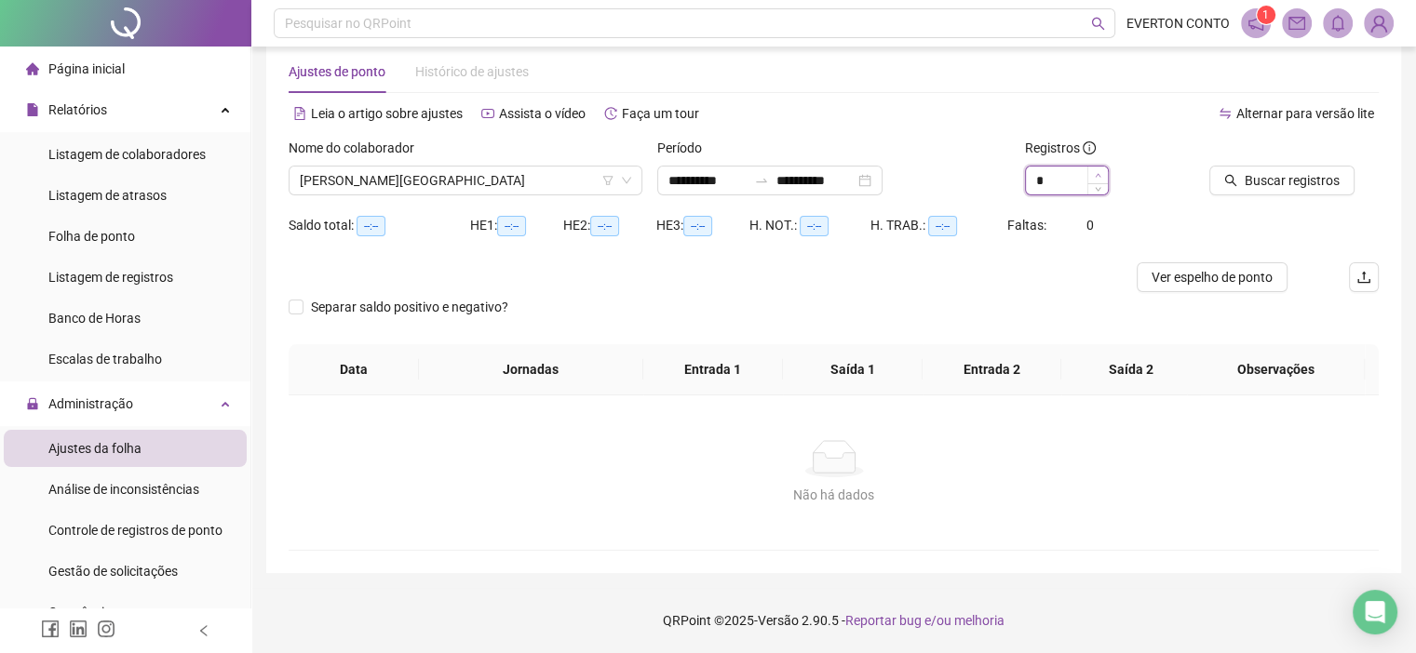
type input "*"
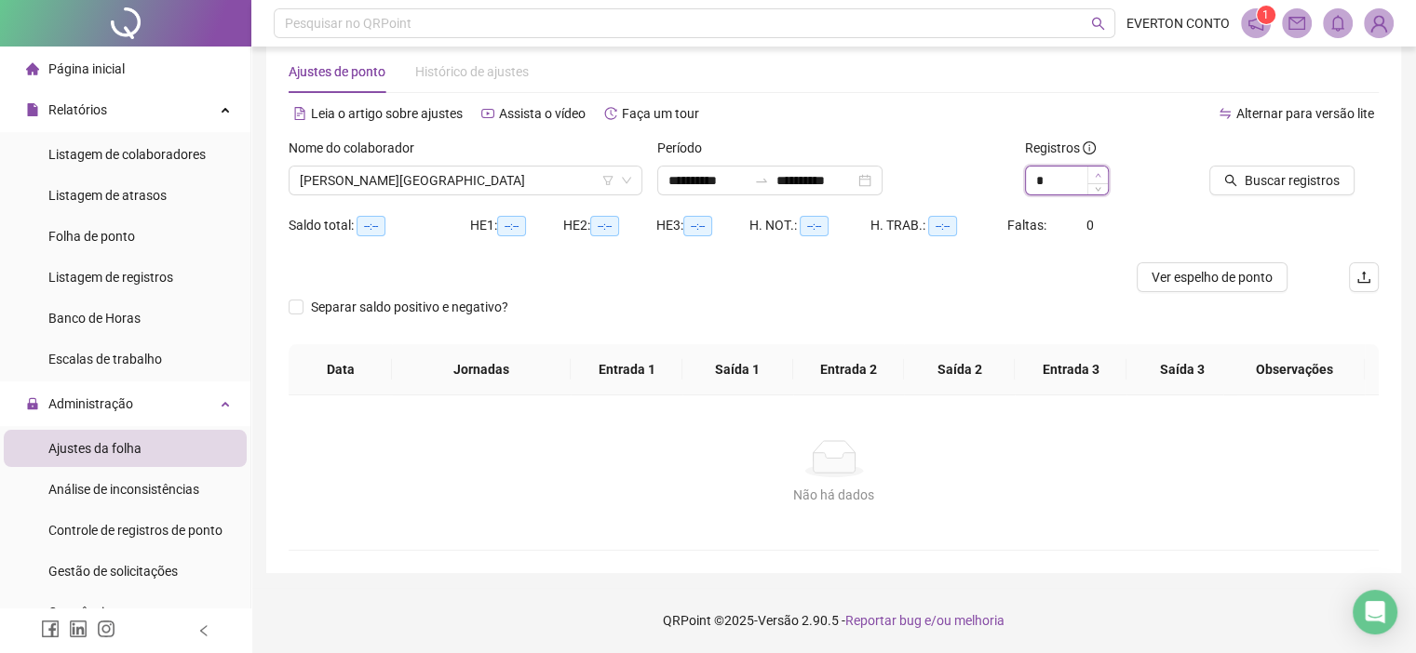
click at [1095, 175] on icon "up" at bounding box center [1098, 175] width 7 height 7
click at [1259, 190] on span "Buscar registros" at bounding box center [1292, 180] width 95 height 20
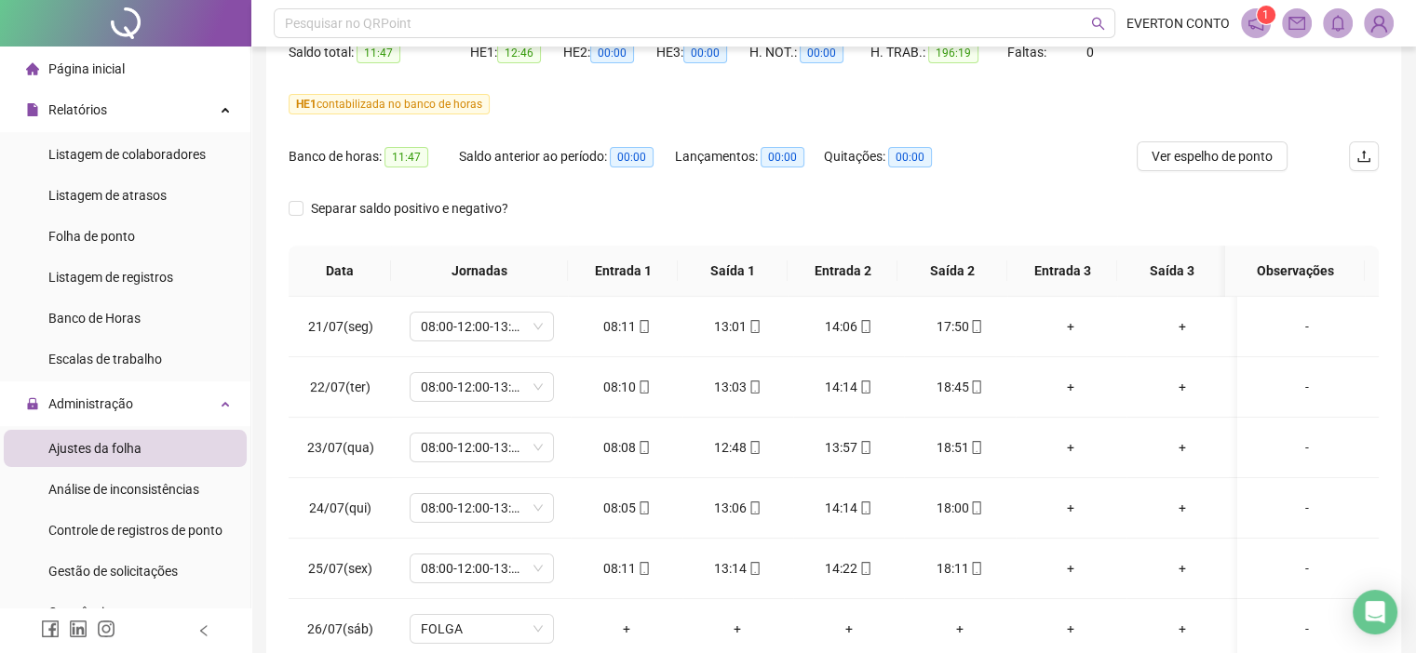
scroll to position [0, 0]
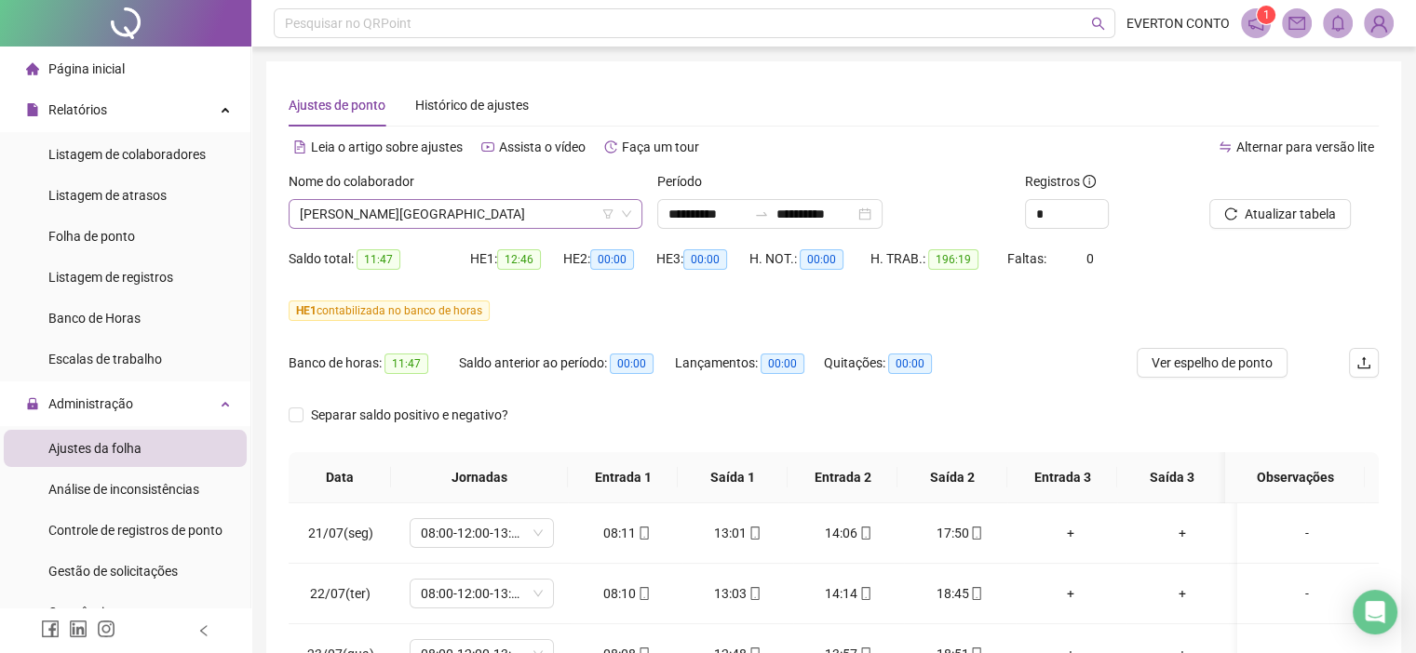
drag, startPoint x: 448, startPoint y: 202, endPoint x: 453, endPoint y: 211, distance: 10.9
click at [451, 208] on span "[PERSON_NAME][GEOGRAPHIC_DATA]" at bounding box center [465, 214] width 331 height 28
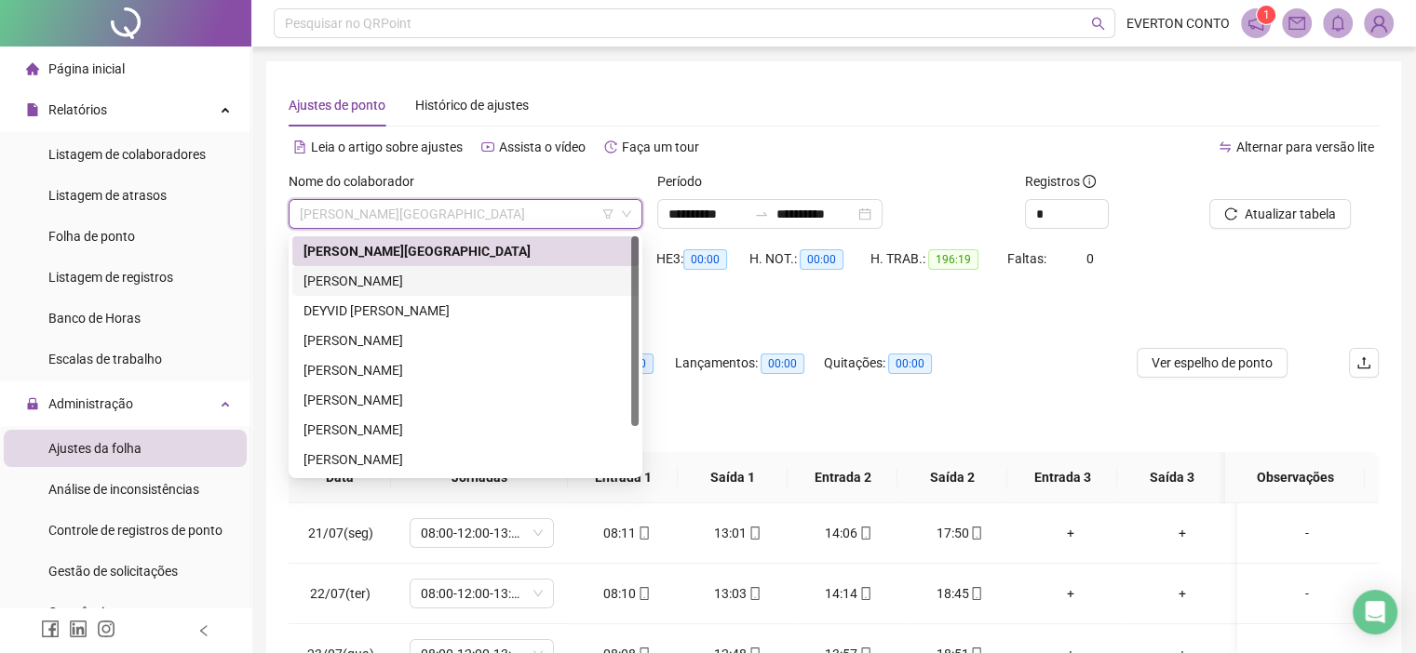
click at [439, 280] on div "[PERSON_NAME]" at bounding box center [465, 281] width 324 height 20
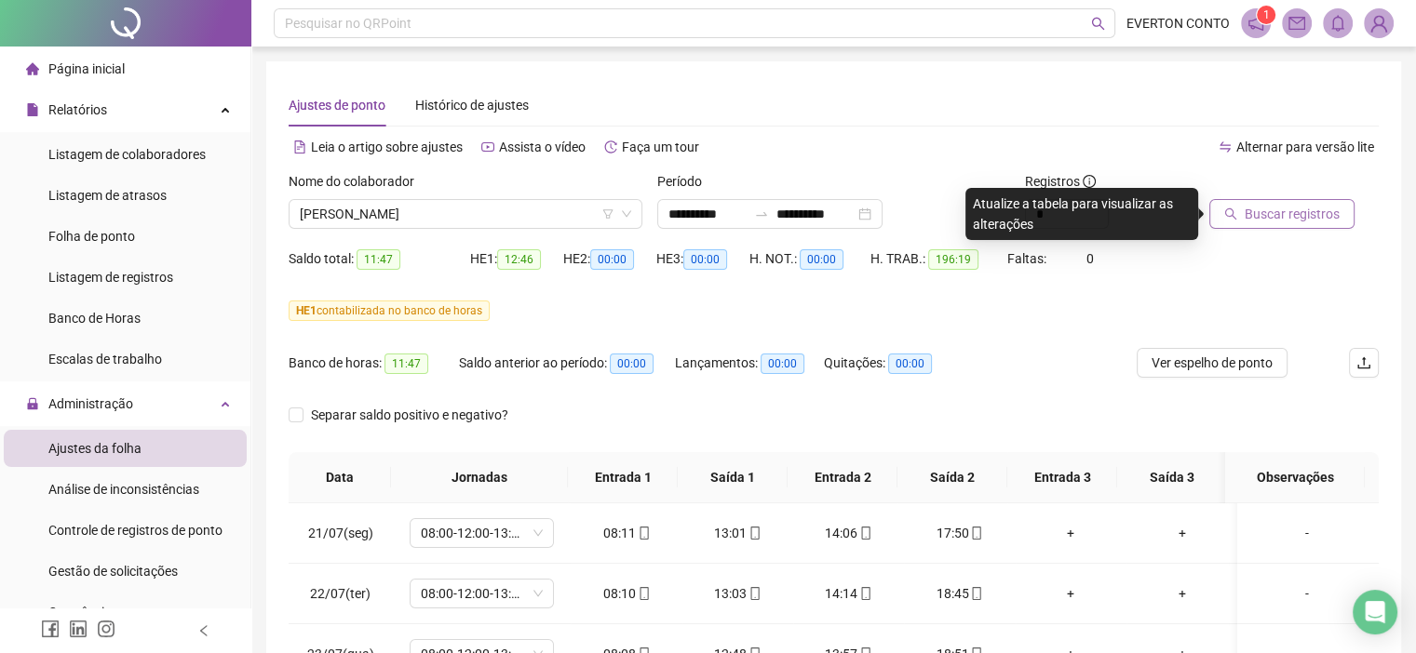
click at [1312, 217] on span "Buscar registros" at bounding box center [1292, 214] width 95 height 20
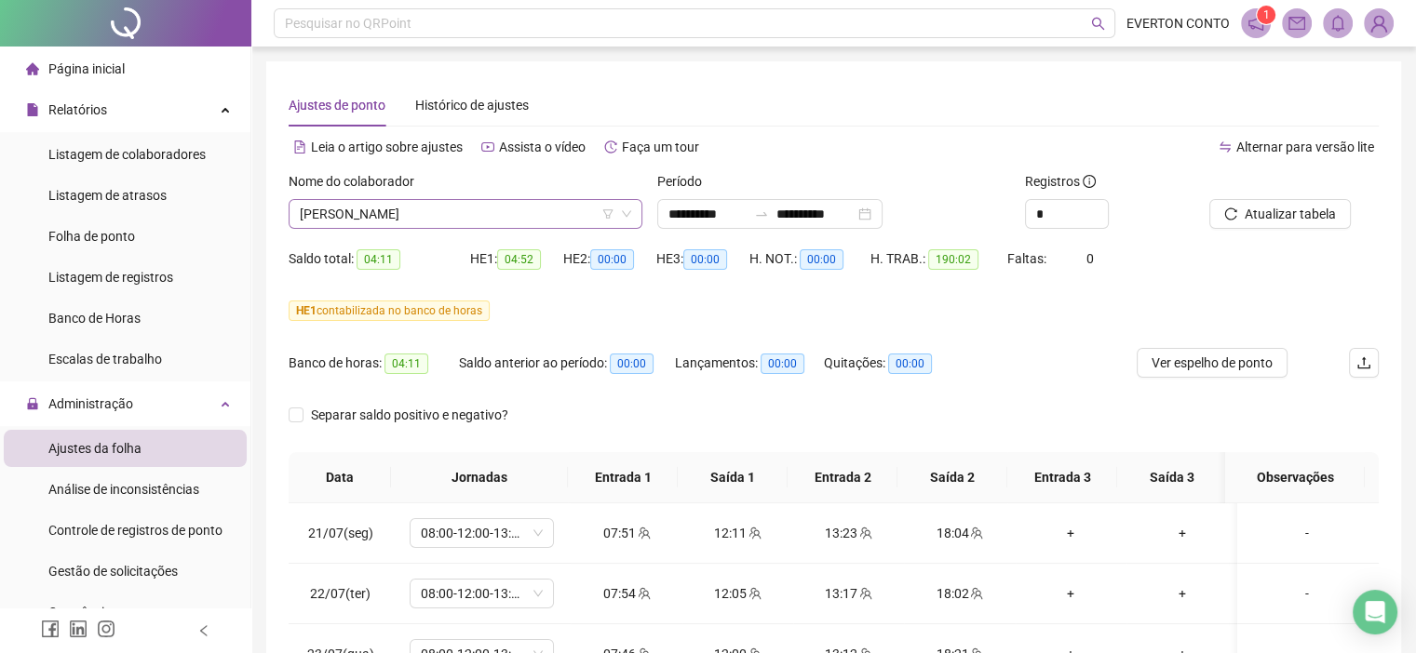
click at [521, 219] on span "[PERSON_NAME]" at bounding box center [465, 214] width 331 height 28
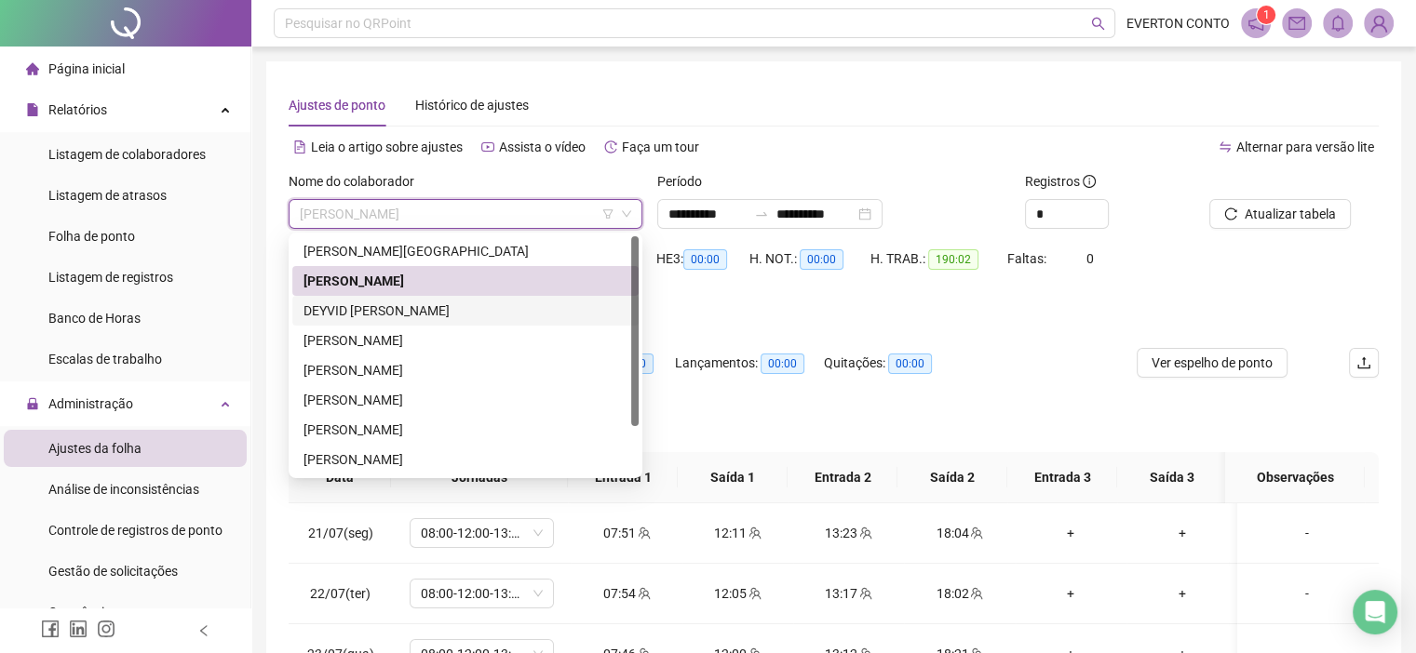
click at [424, 313] on div "DEYVID [PERSON_NAME]" at bounding box center [465, 311] width 324 height 20
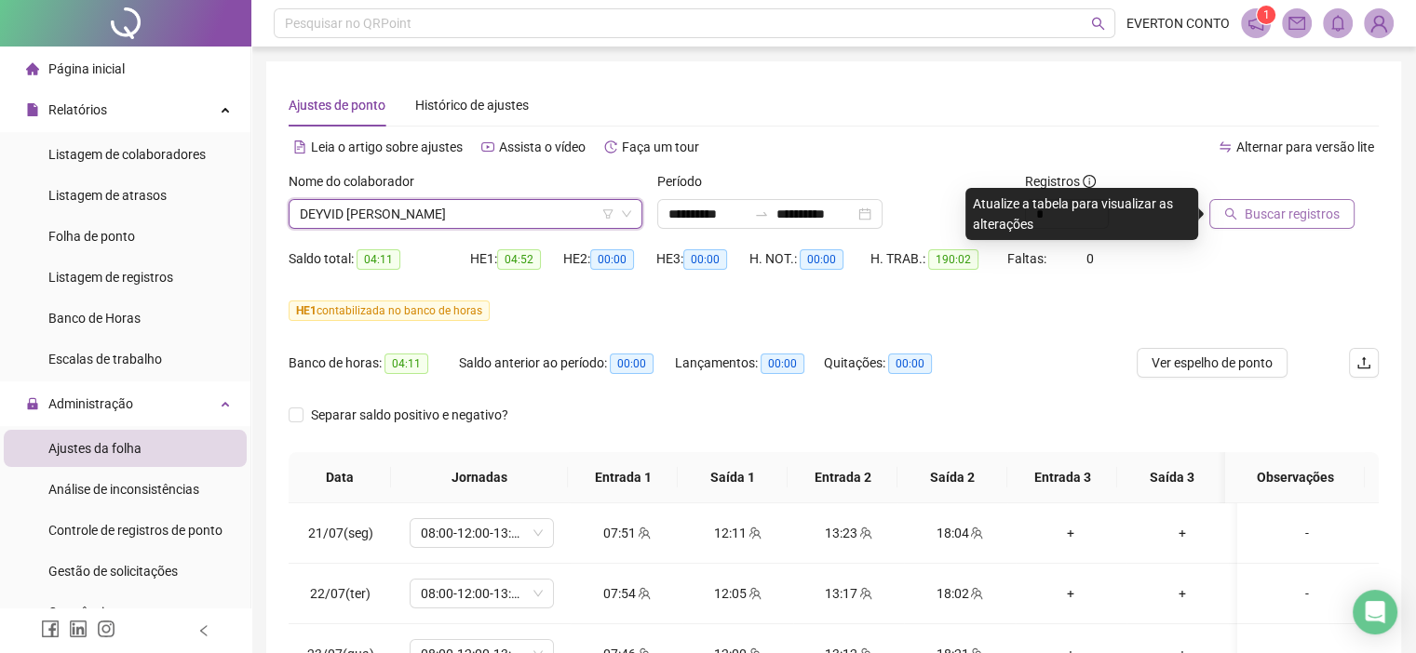
click at [1292, 217] on span "Buscar registros" at bounding box center [1292, 214] width 95 height 20
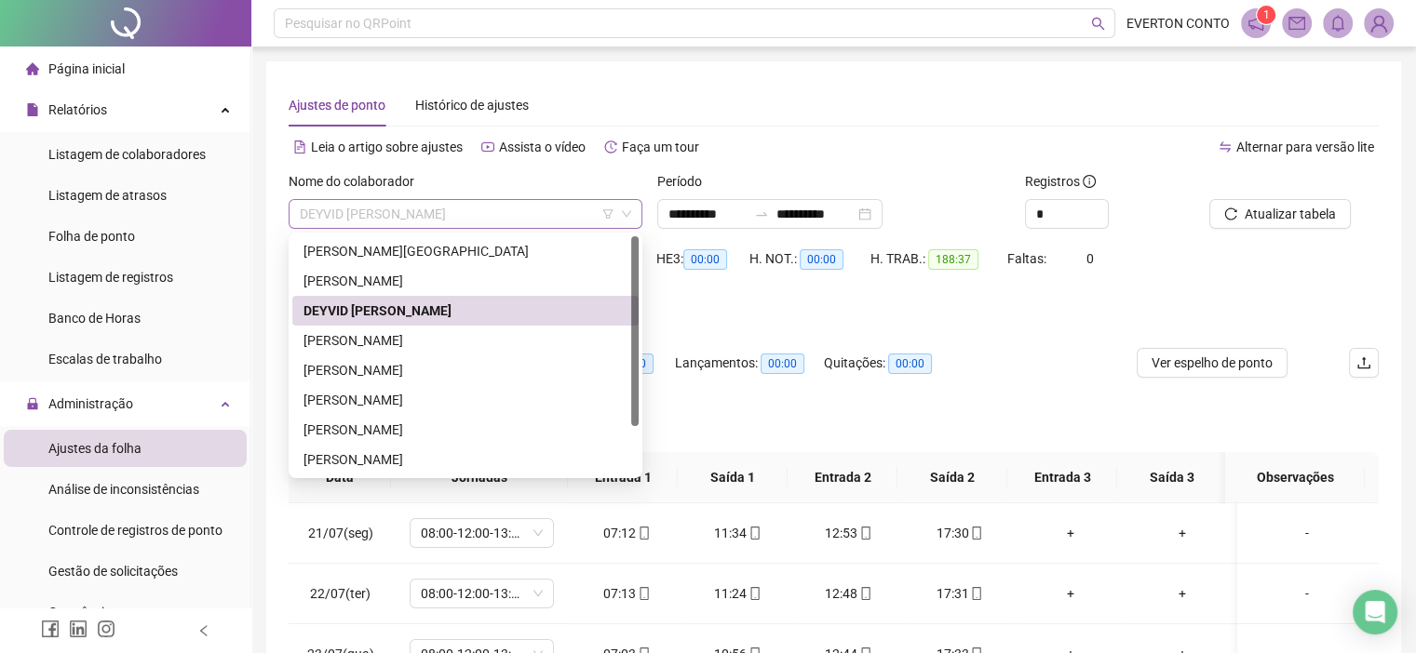
click at [501, 217] on span "DEYVID [PERSON_NAME]" at bounding box center [465, 214] width 331 height 28
click at [475, 340] on div "[PERSON_NAME]" at bounding box center [465, 340] width 324 height 20
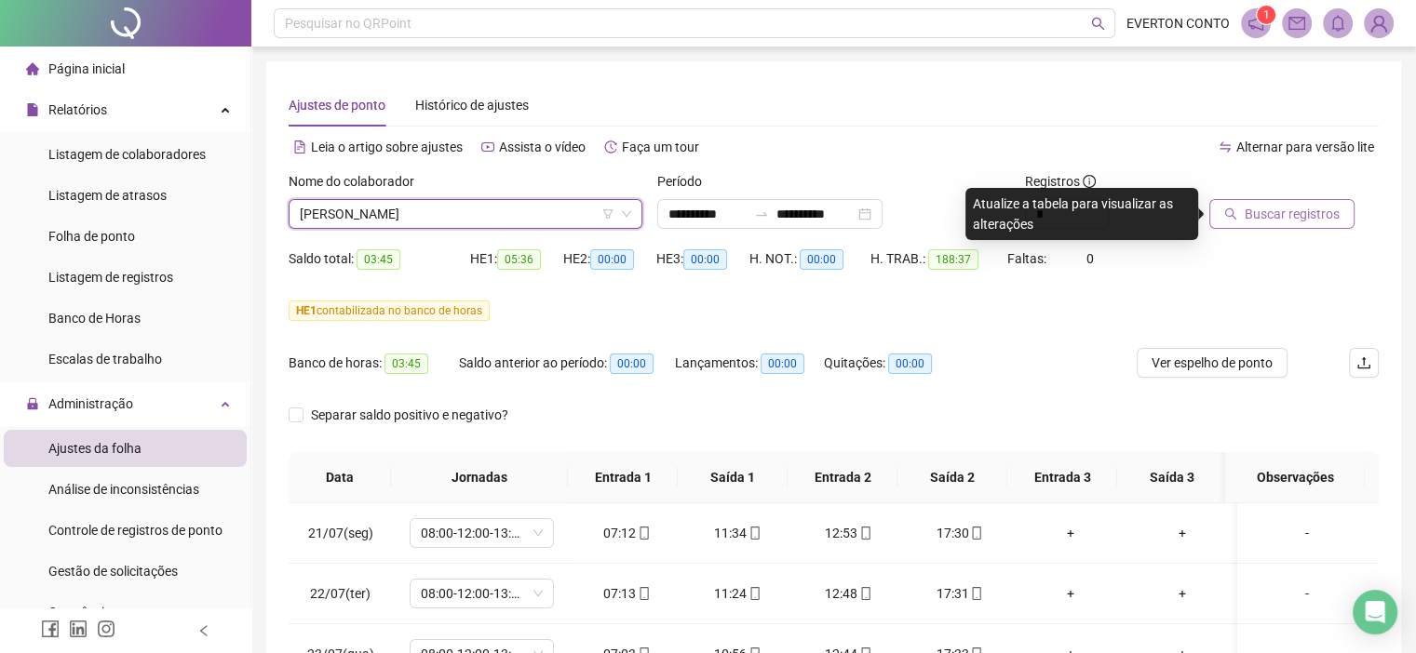
click at [1295, 220] on span "Buscar registros" at bounding box center [1292, 214] width 95 height 20
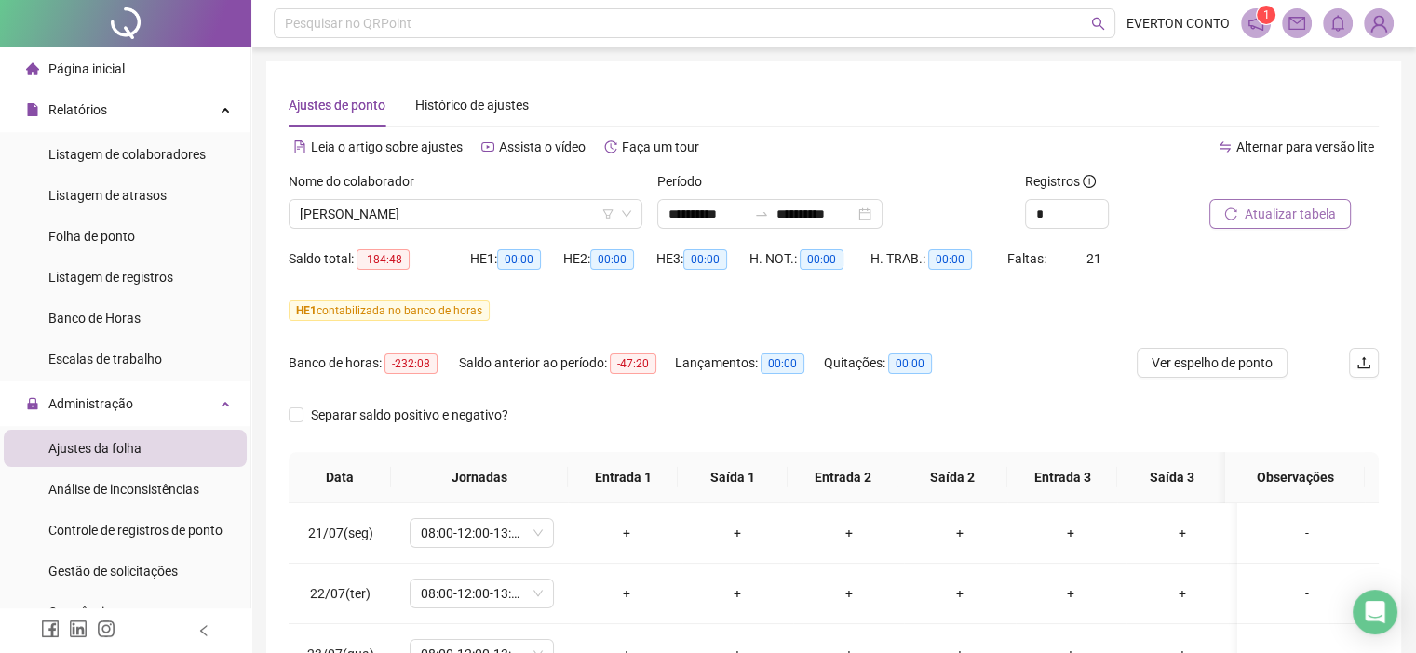
click at [501, 239] on div "Nome do colaborador [PERSON_NAME]" at bounding box center [465, 207] width 369 height 73
click at [492, 228] on div "[PERSON_NAME]" at bounding box center [466, 214] width 354 height 30
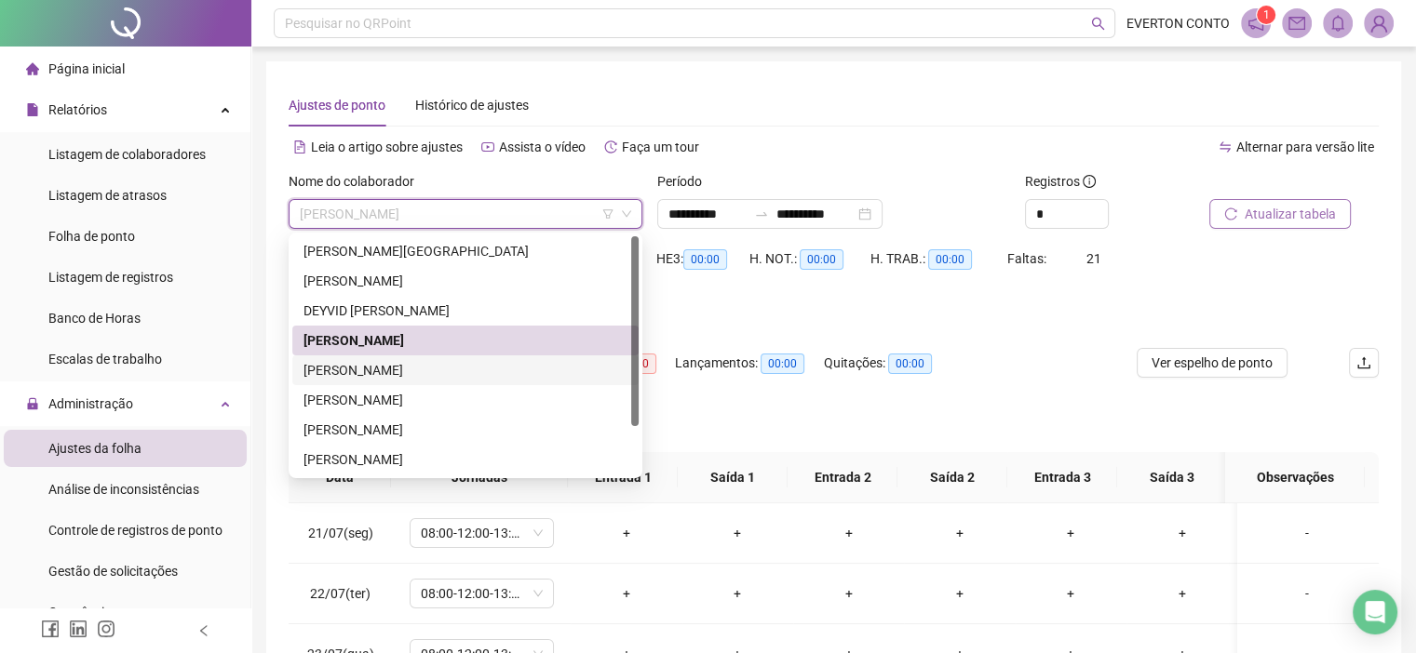
click at [463, 377] on div "[PERSON_NAME]" at bounding box center [465, 370] width 324 height 20
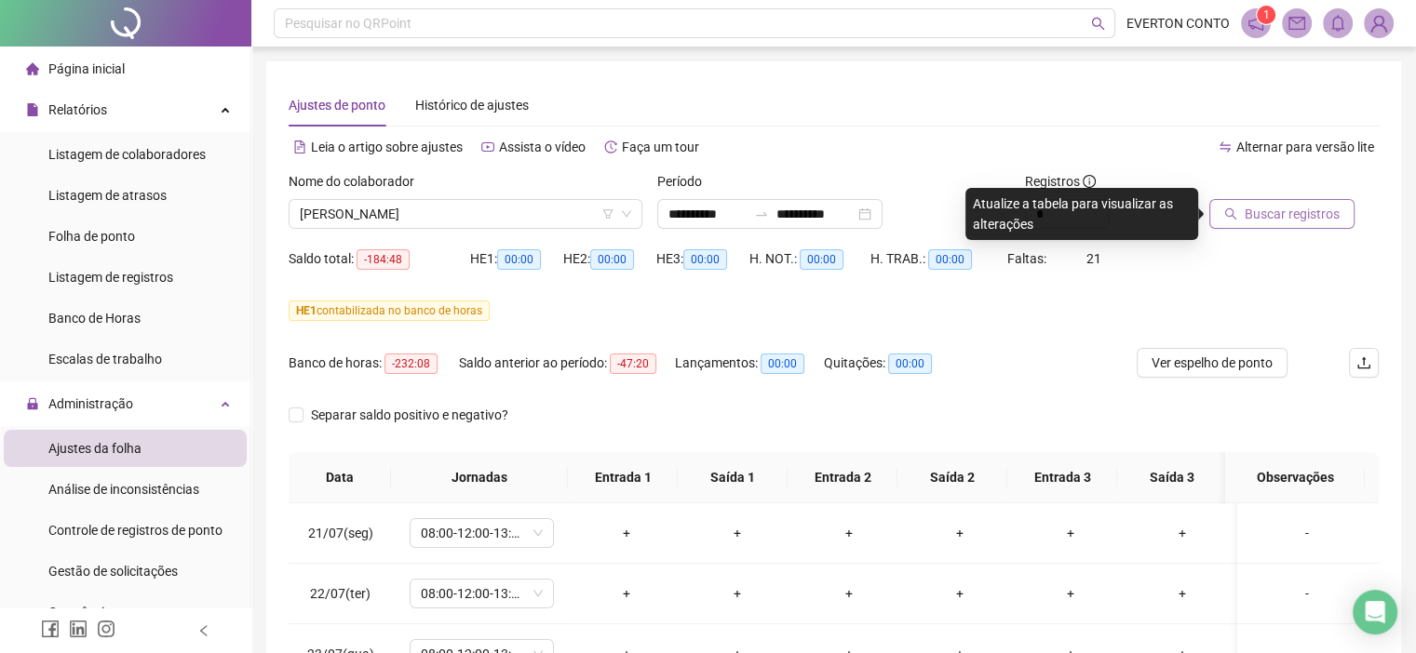
click at [1247, 221] on span "Buscar registros" at bounding box center [1292, 214] width 95 height 20
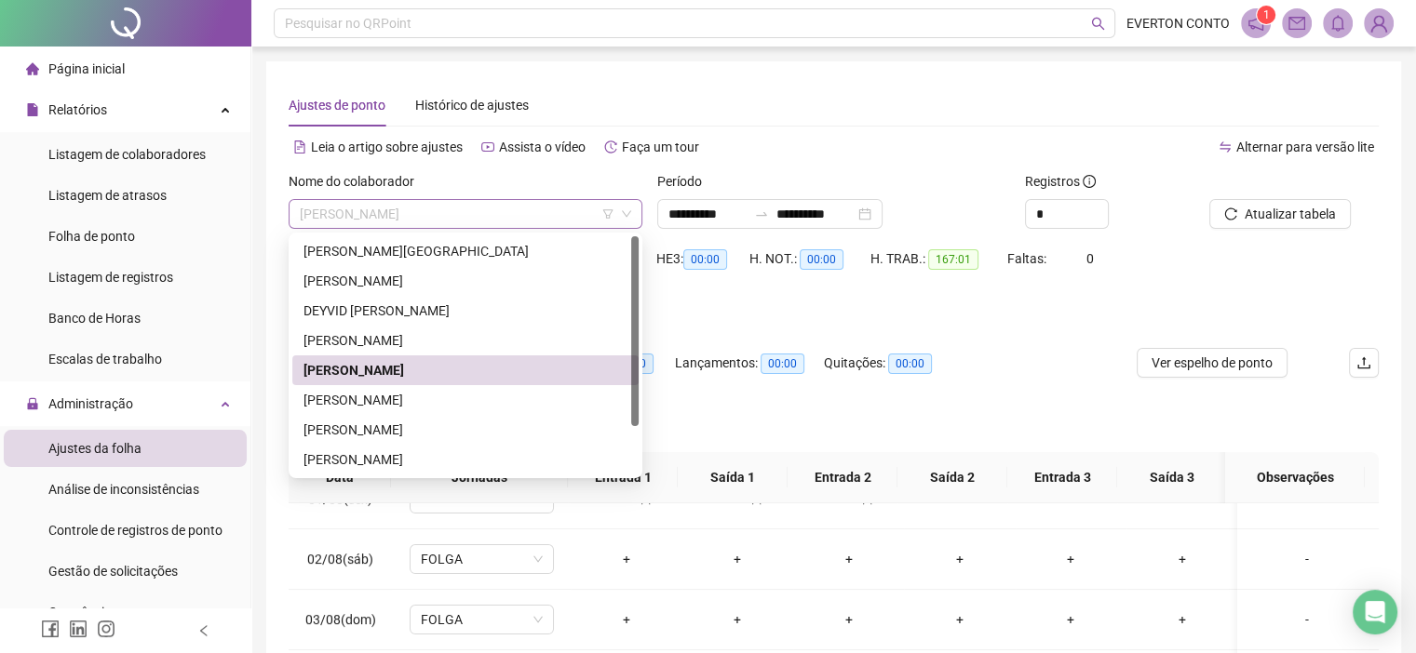
click at [544, 217] on span "[PERSON_NAME]" at bounding box center [465, 214] width 331 height 28
click at [465, 399] on div "[PERSON_NAME]" at bounding box center [465, 400] width 324 height 20
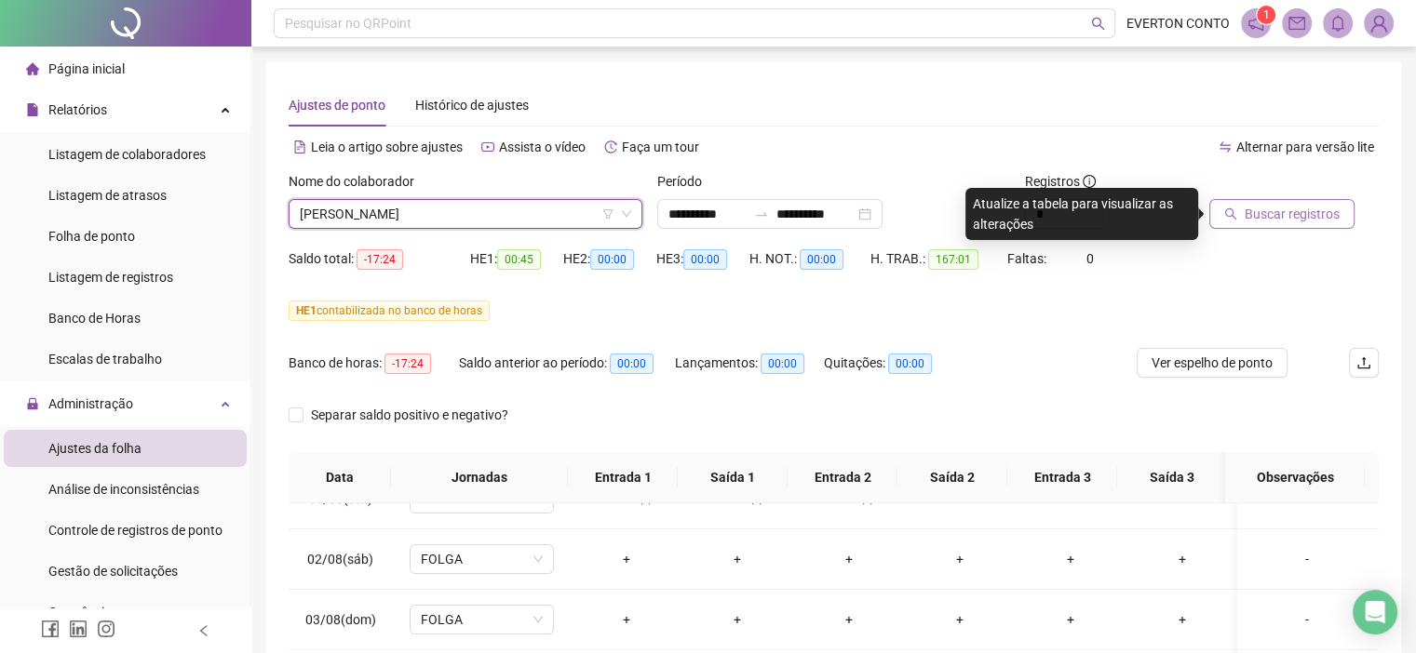
click at [1262, 220] on span "Buscar registros" at bounding box center [1292, 214] width 95 height 20
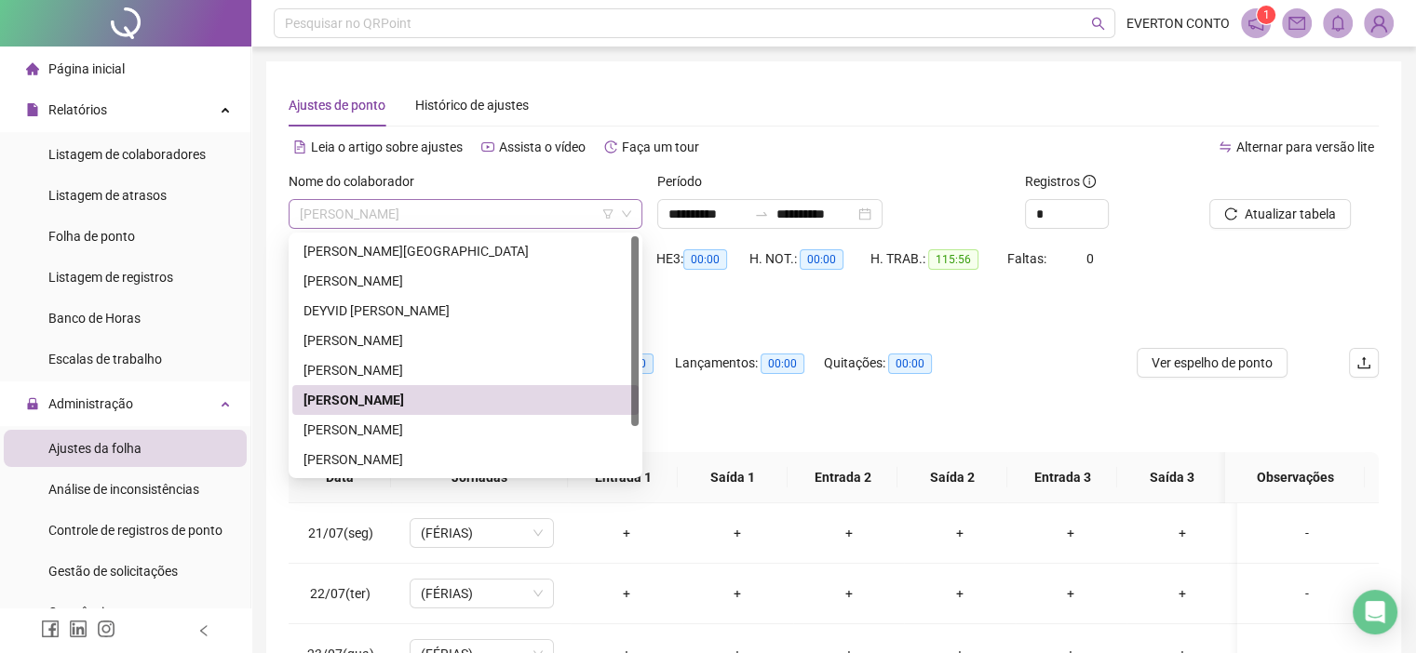
click at [528, 208] on span "[PERSON_NAME]" at bounding box center [465, 214] width 331 height 28
click at [429, 429] on div "[PERSON_NAME]" at bounding box center [465, 430] width 324 height 20
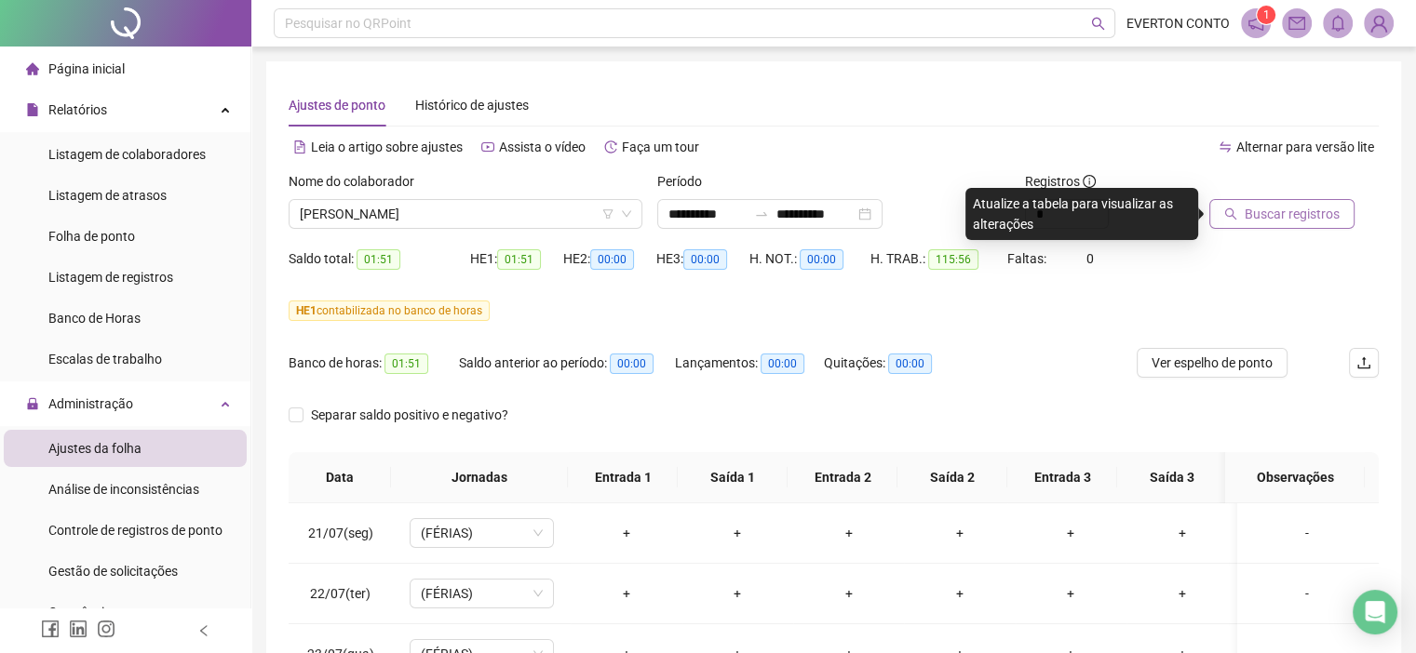
click at [1273, 220] on span "Buscar registros" at bounding box center [1292, 214] width 95 height 20
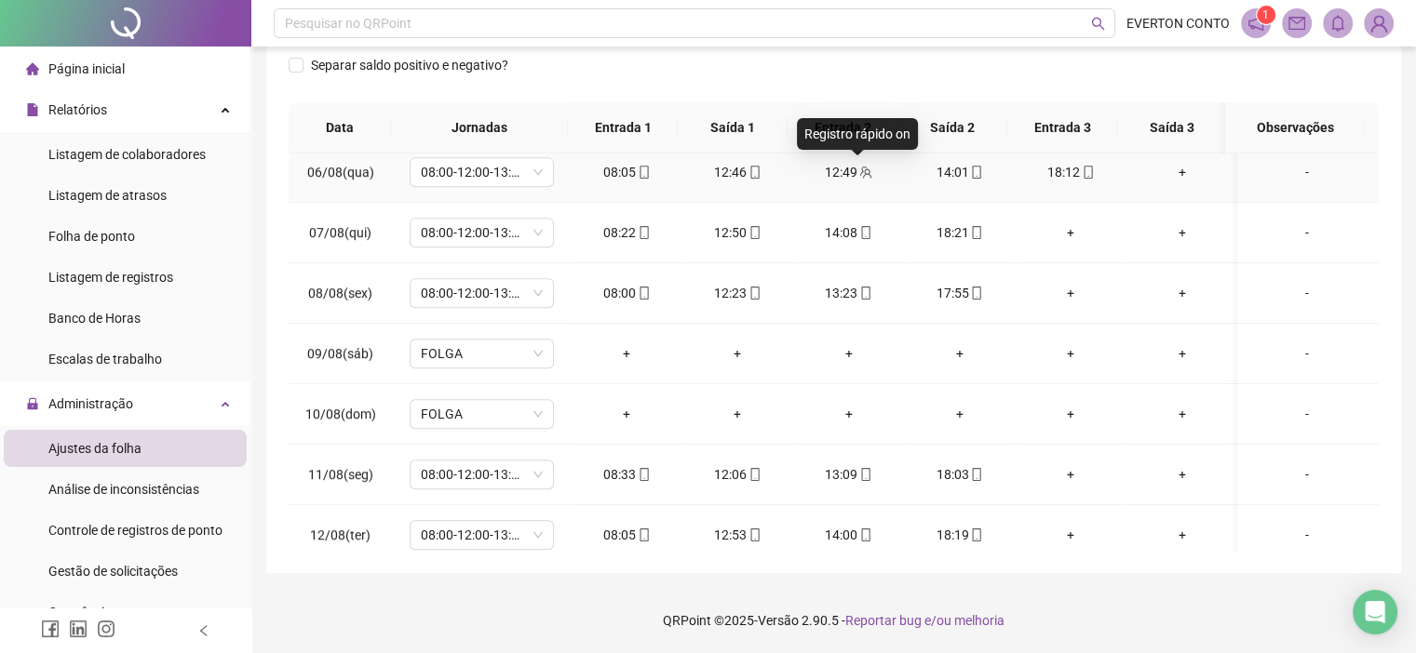
click at [849, 171] on div "12:49" at bounding box center [848, 172] width 81 height 20
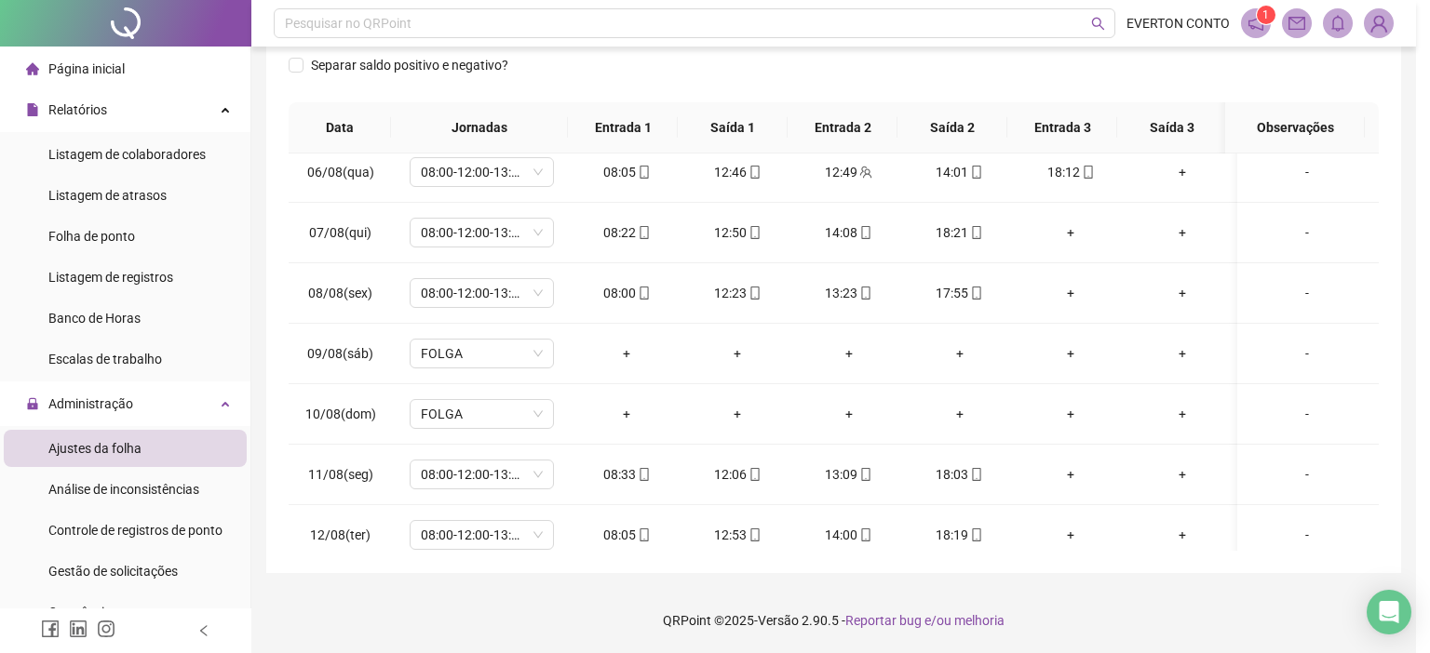
type input "**********"
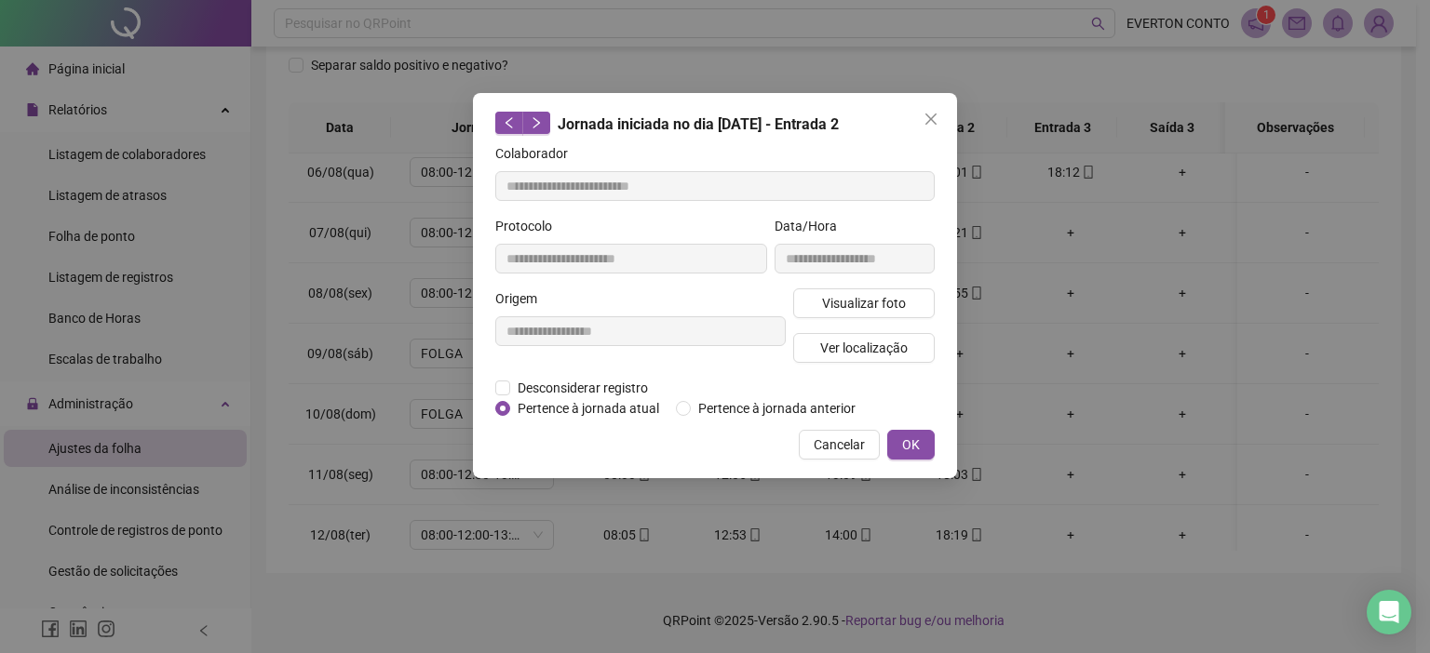
click at [949, 109] on div "**********" at bounding box center [715, 285] width 484 height 385
click at [934, 109] on button "Close" at bounding box center [931, 119] width 30 height 30
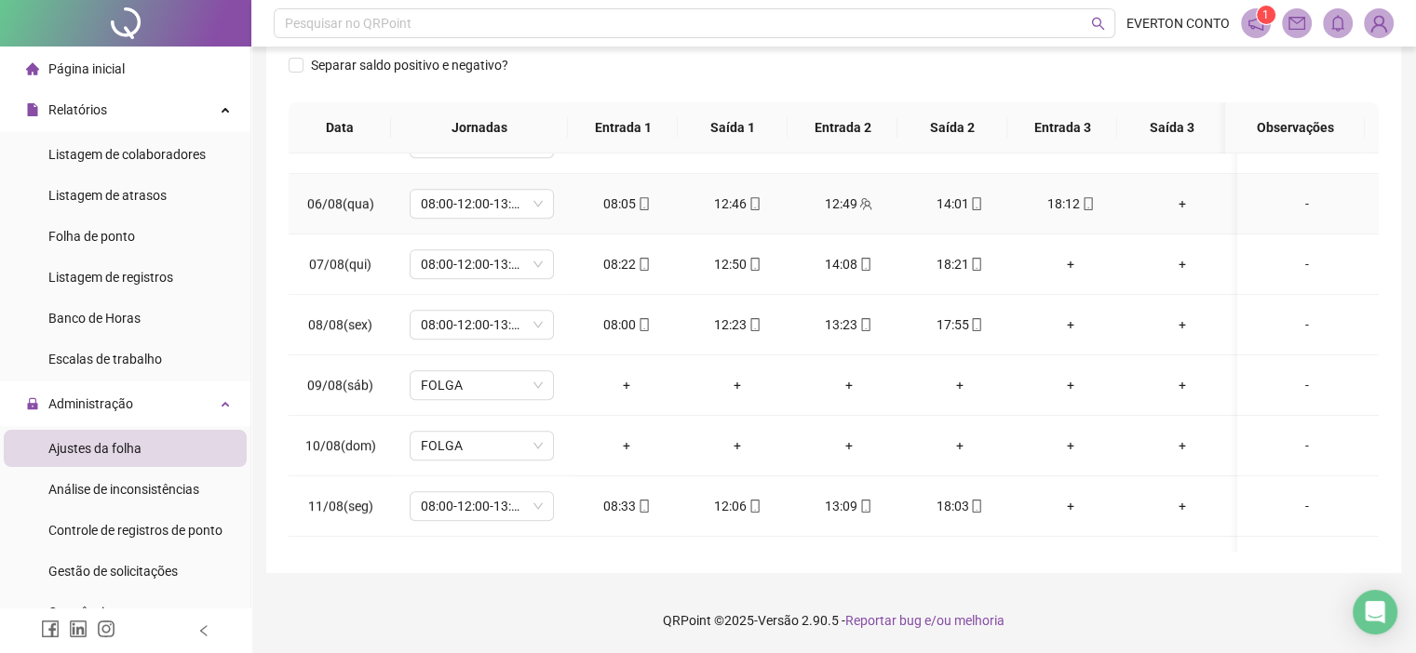
scroll to position [886, 0]
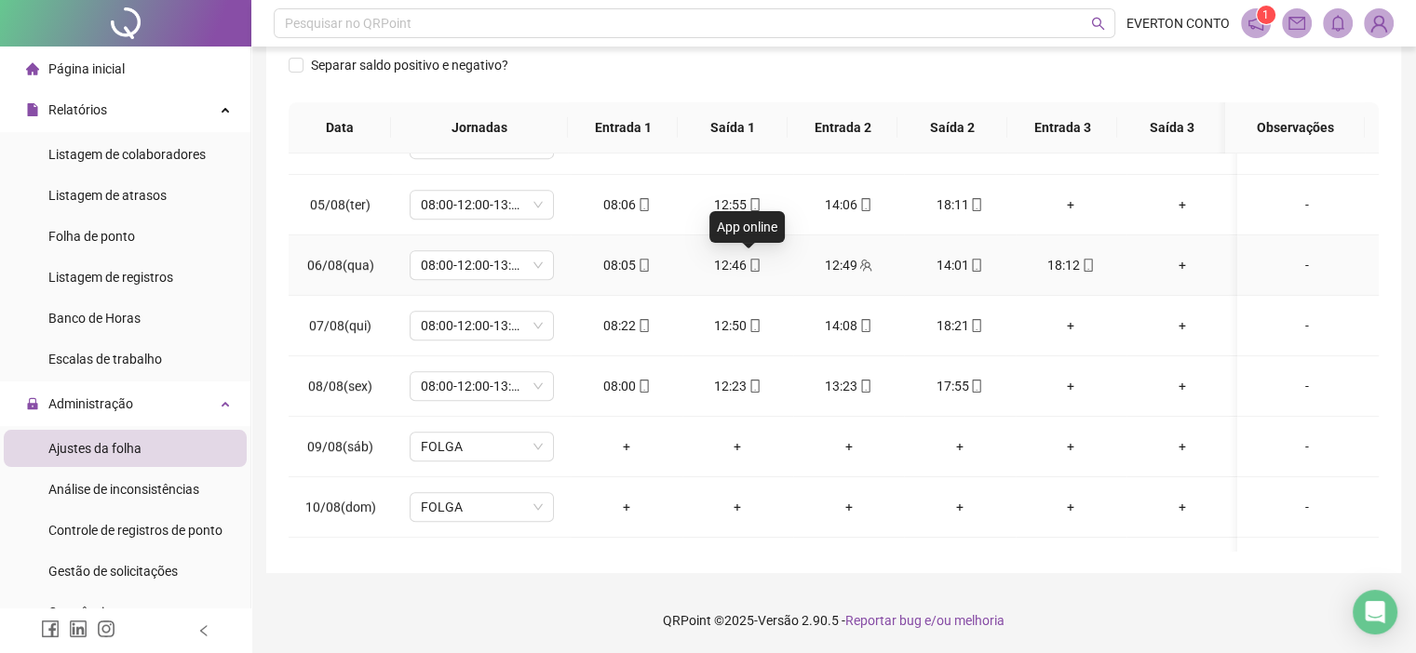
click at [754, 267] on icon "mobile" at bounding box center [754, 265] width 13 height 13
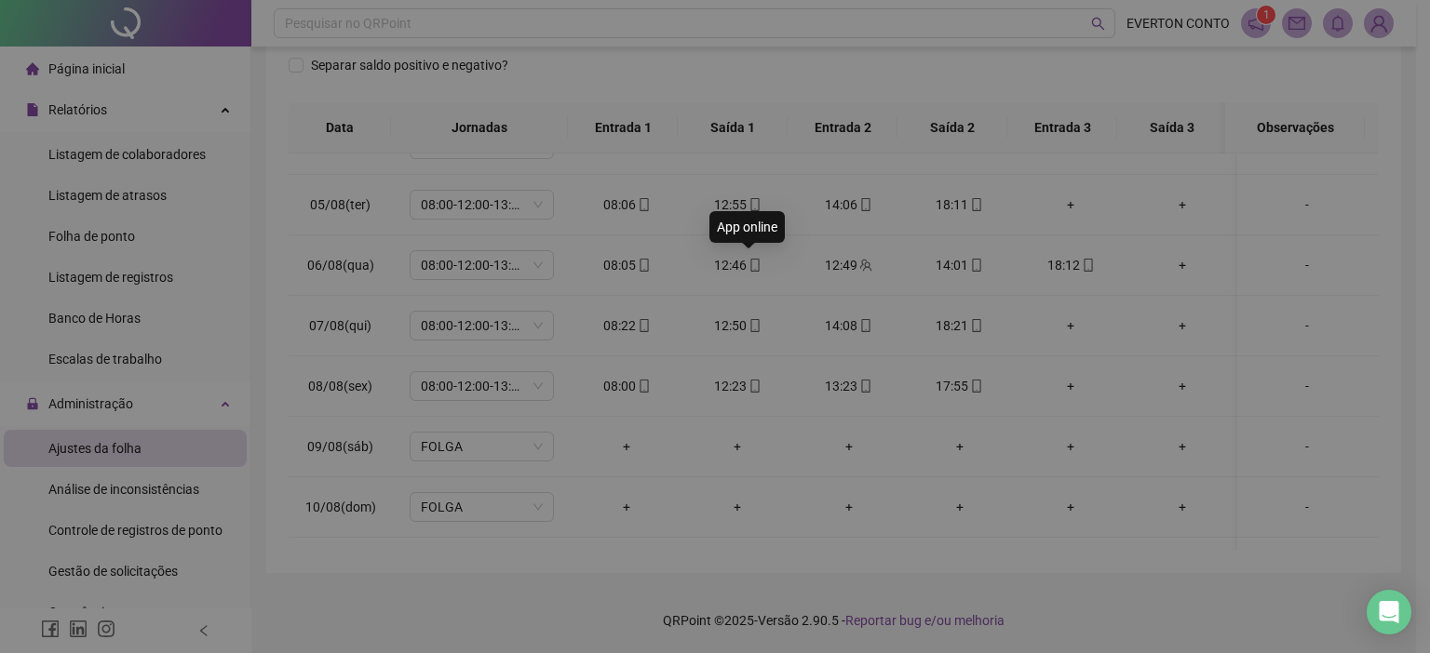
type input "**********"
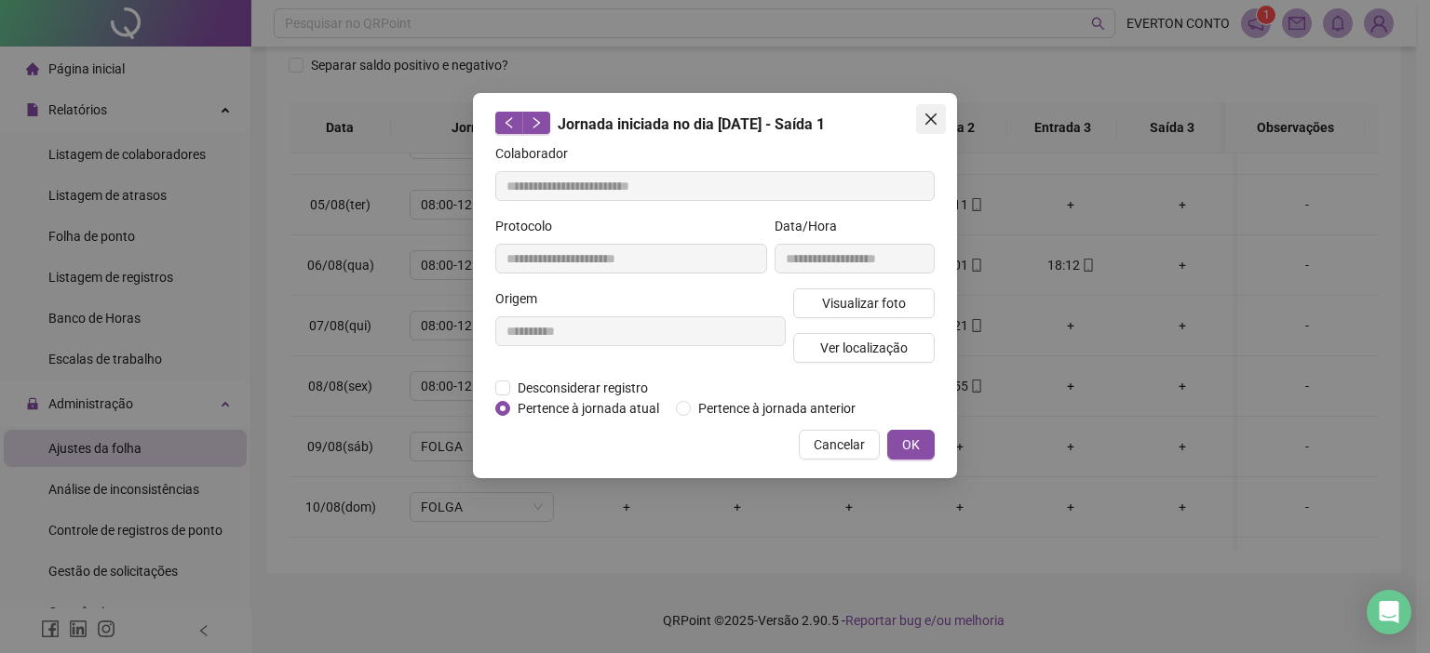
click at [935, 114] on icon "close" at bounding box center [930, 119] width 15 height 15
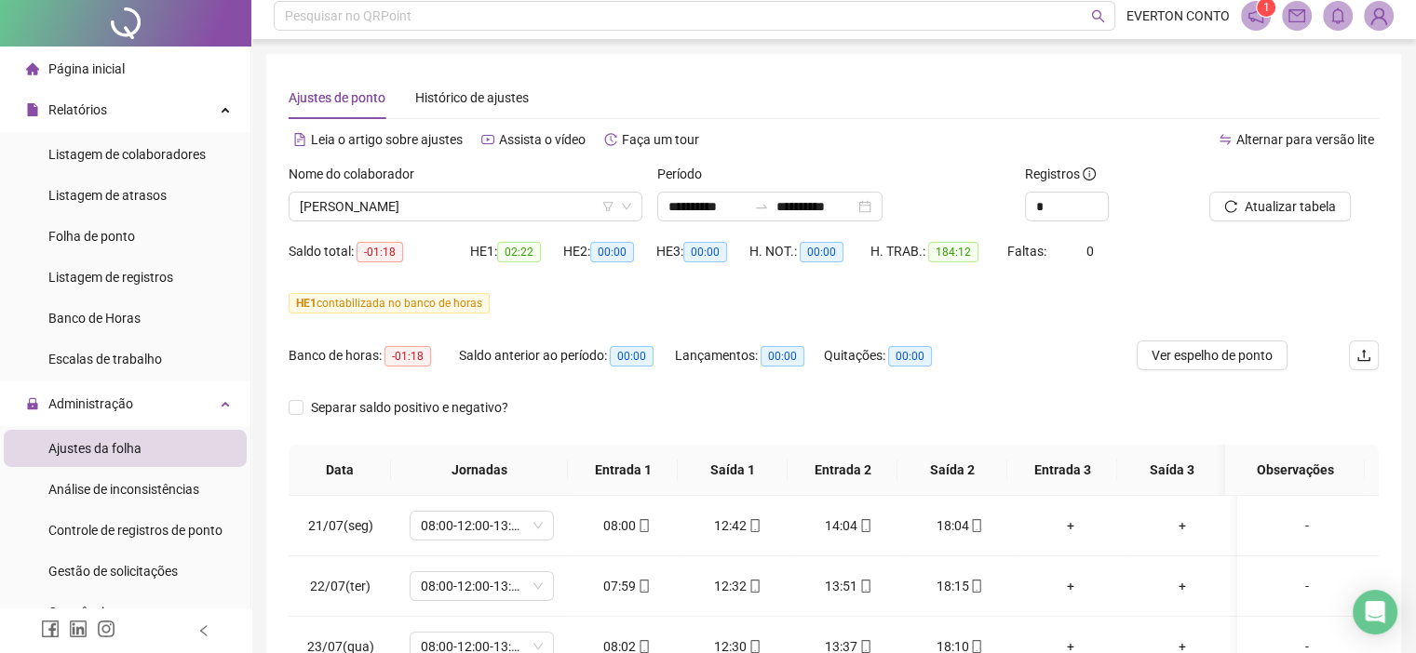
scroll to position [0, 0]
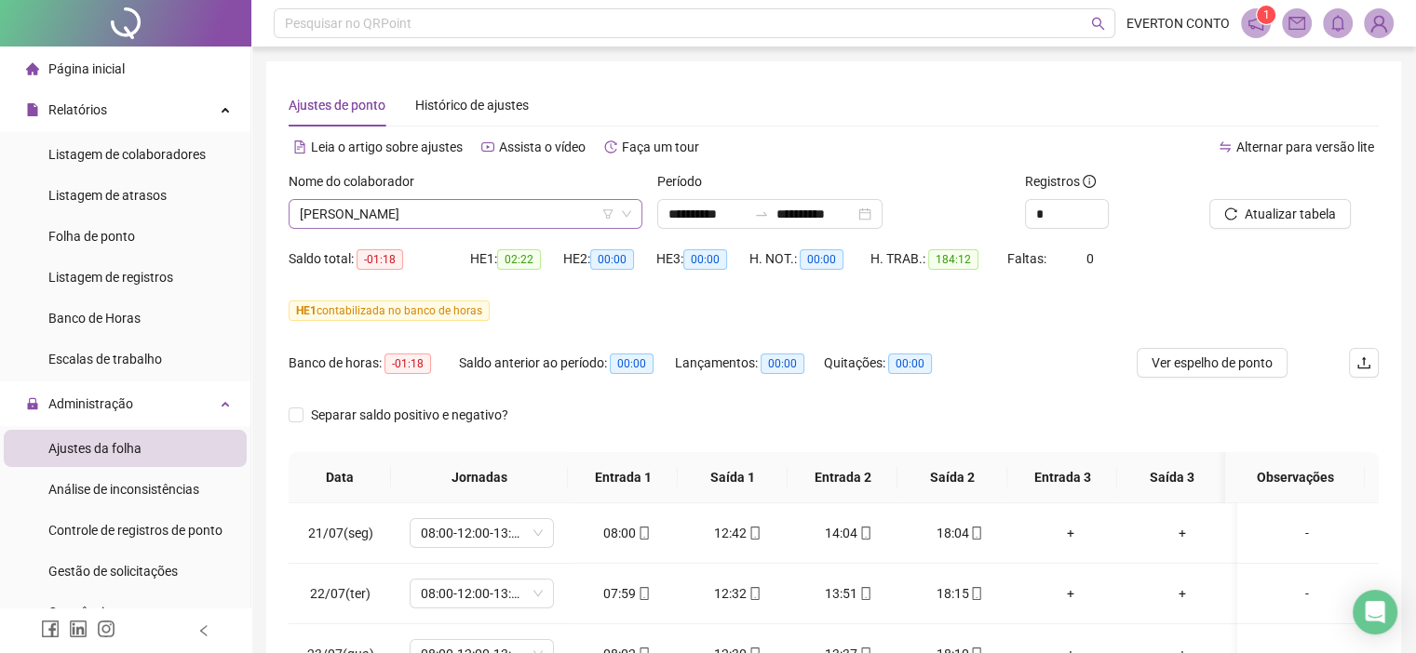
click at [427, 209] on span "[PERSON_NAME]" at bounding box center [465, 214] width 331 height 28
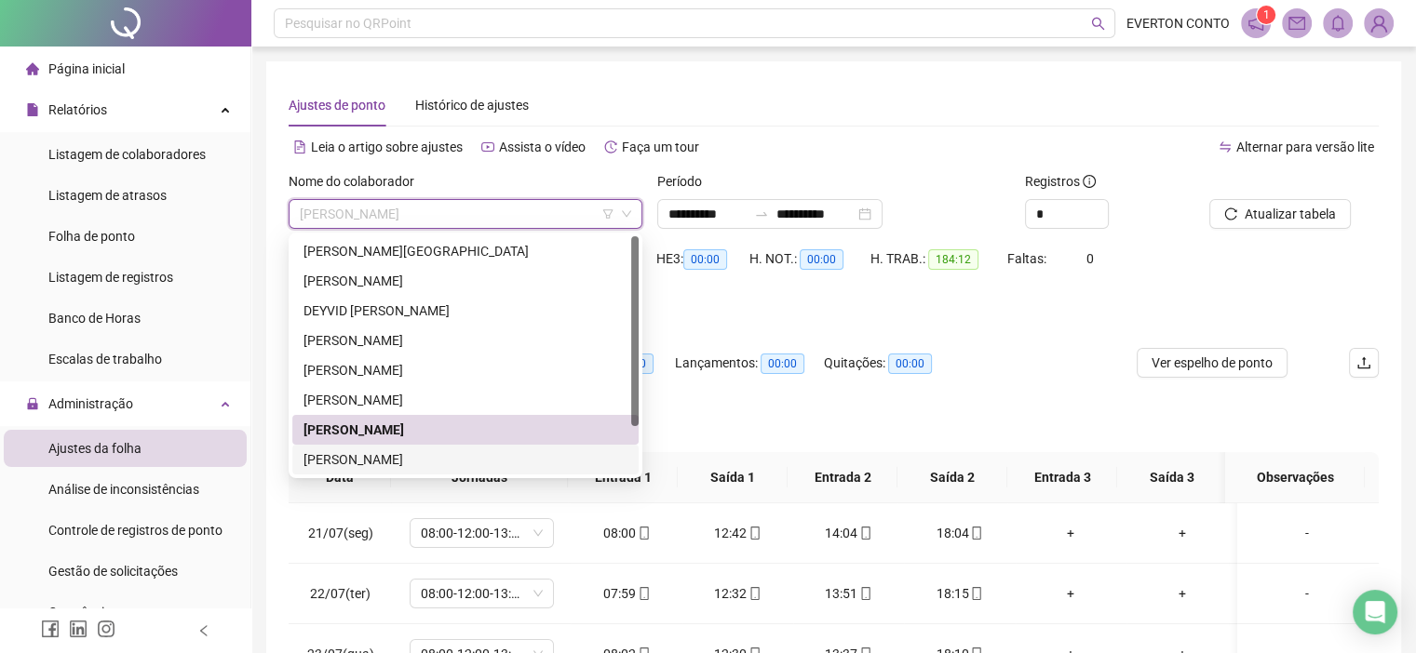
click at [439, 458] on div "[PERSON_NAME]" at bounding box center [465, 460] width 324 height 20
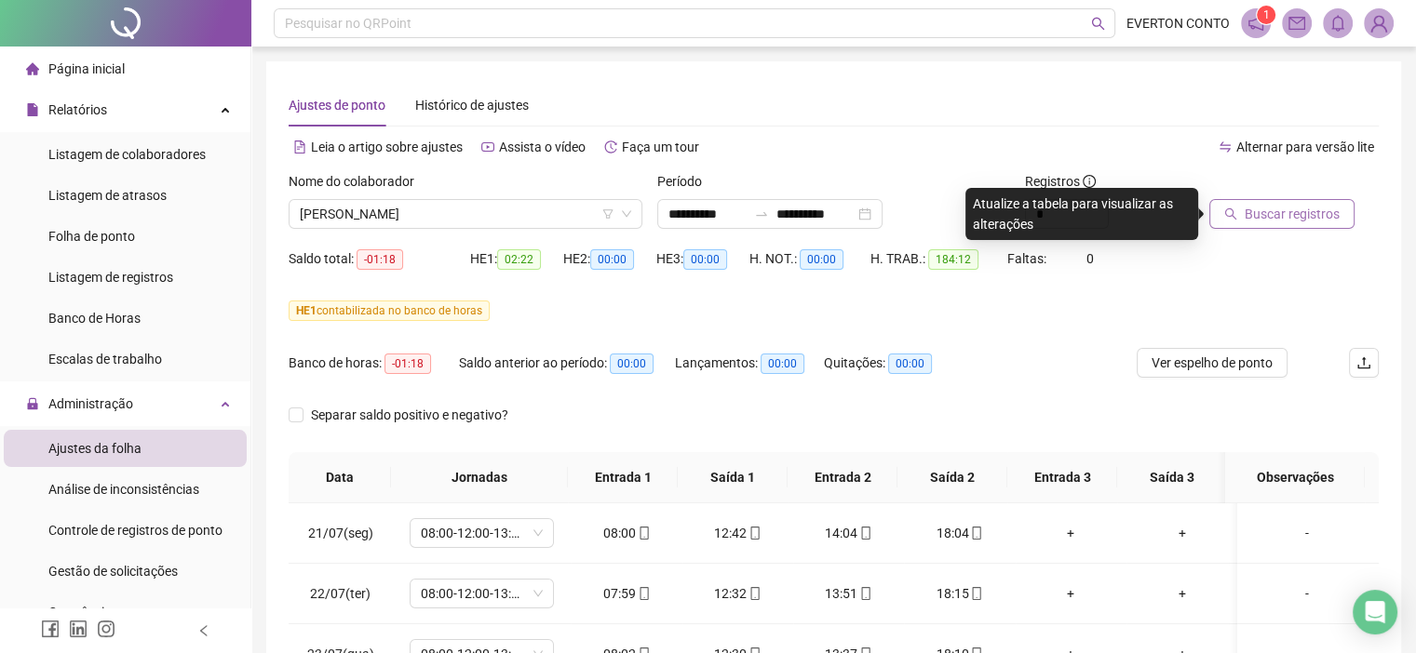
click at [1270, 215] on span "Buscar registros" at bounding box center [1292, 214] width 95 height 20
